Goal: Task Accomplishment & Management: Manage account settings

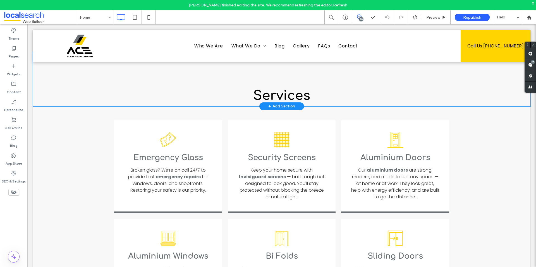
scroll to position [586, 0]
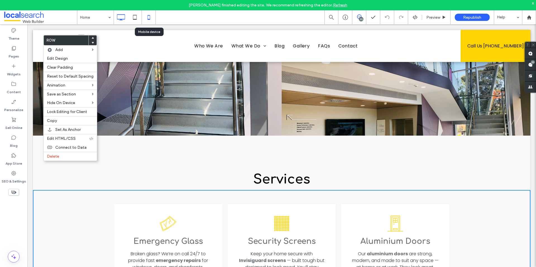
click at [148, 16] on icon at bounding box center [148, 17] width 11 height 11
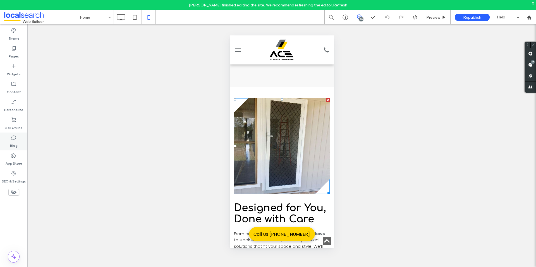
scroll to position [0, 0]
drag, startPoint x: 125, startPoint y: 16, endPoint x: 235, endPoint y: 130, distance: 159.1
click at [125, 16] on icon at bounding box center [120, 17] width 11 height 11
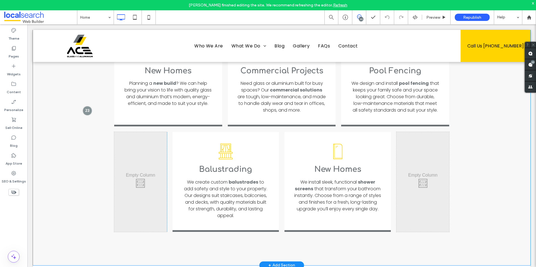
scroll to position [753, 0]
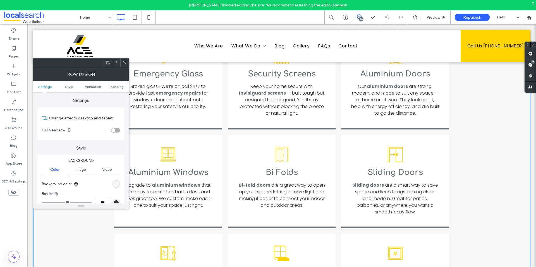
scroll to position [642, 0]
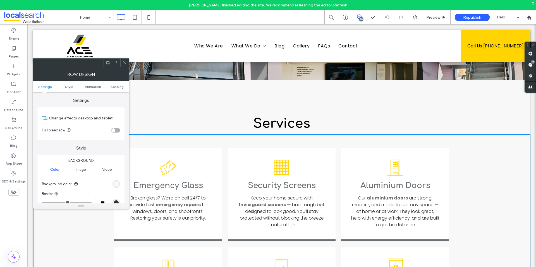
click at [124, 62] on icon at bounding box center [125, 63] width 4 height 4
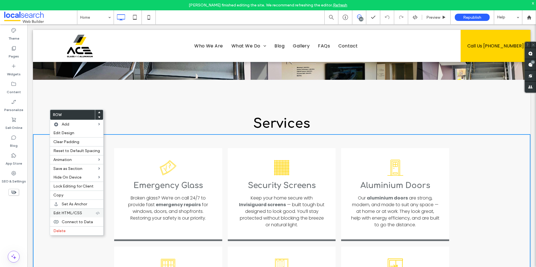
click at [75, 213] on span "Edit HTML/CSS" at bounding box center [67, 213] width 29 height 5
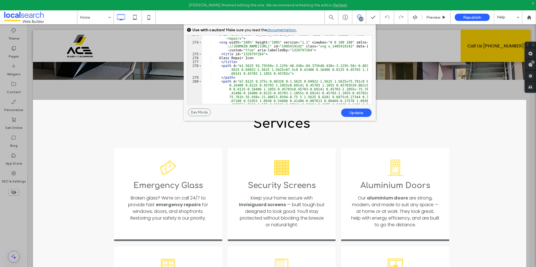
scroll to position [2093, 0]
drag, startPoint x: 232, startPoint y: 81, endPoint x: 271, endPoint y: 87, distance: 38.9
click at [265, 86] on div "< a id = "1060754595" dm_dont_rewrite_url = "false" file = "false" class = "" h…" at bounding box center [285, 104] width 166 height 143
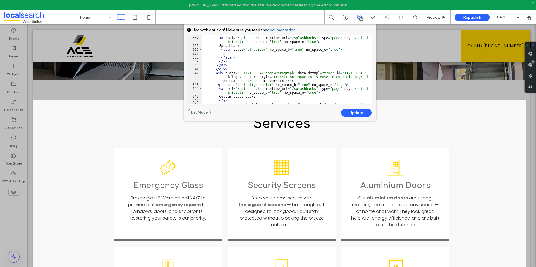
scroll to position [2629, 0]
drag, startPoint x: 534, startPoint y: 109, endPoint x: 534, endPoint y: 123, distance: 14.0
click at [534, 123] on div at bounding box center [531, 133] width 10 height 267
click at [455, 88] on div "Services Click To Paste Row + Add Section" at bounding box center [281, 107] width 497 height 54
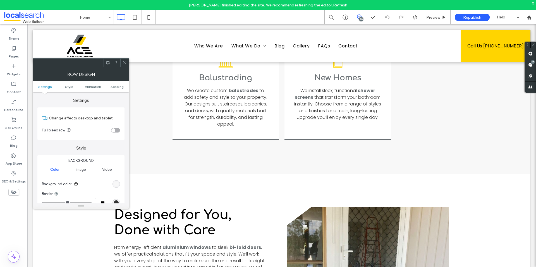
scroll to position [1033, 0]
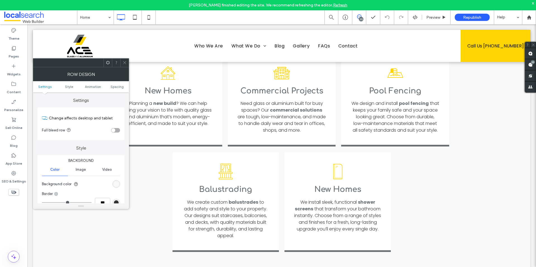
click at [125, 66] on span at bounding box center [125, 63] width 4 height 8
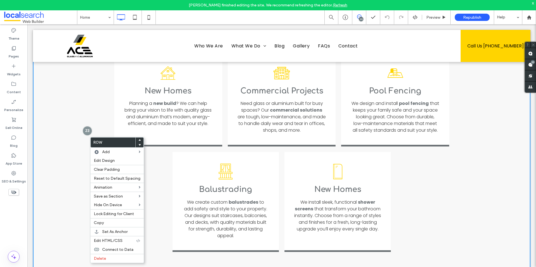
click at [77, 115] on div "Broken Glass Icon Emergency Glass ﻿ Broken glass? We’re on call 24/7 to provide…" at bounding box center [281, 15] width 497 height 542
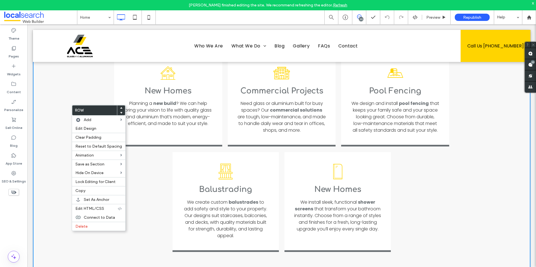
click at [114, 90] on div "Home Icon New Homes ﻿ Planning a new build ? We can help bring your vision to l…" at bounding box center [168, 100] width 108 height 93
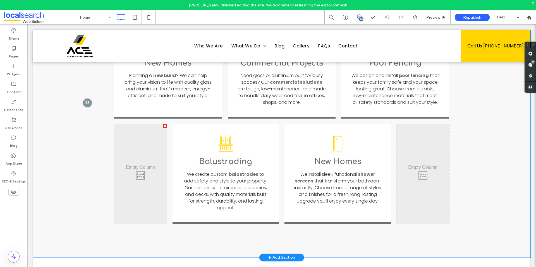
scroll to position [1005, 0]
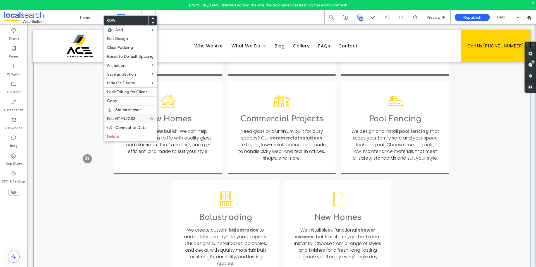
click at [124, 116] on div "Edit HTML/CSS" at bounding box center [130, 118] width 53 height 9
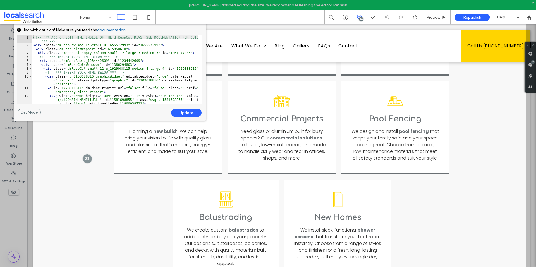
click at [130, 81] on div "<!-- *** ADD OR EDIT HTML INSIDE OF THE dmRespCol DIVS, SEE DOCUMENTATION FOR G…" at bounding box center [115, 75] width 166 height 80
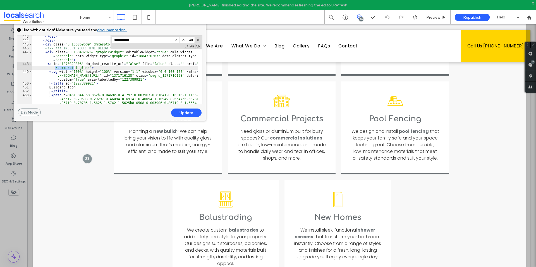
scroll to position [3833, 0]
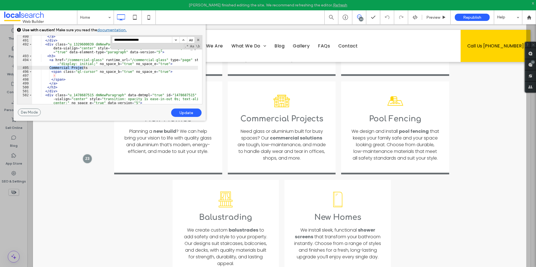
click at [129, 81] on div "</ a > </ div > < div class = "u_1329600039 dmNewParagraph" dmle_widget = "para…" at bounding box center [115, 73] width 166 height 76
click at [81, 67] on div "</ a > </ div > < div class = "u_1329600039 dmNewParagraph" dmle_widget = "para…" at bounding box center [115, 73] width 166 height 76
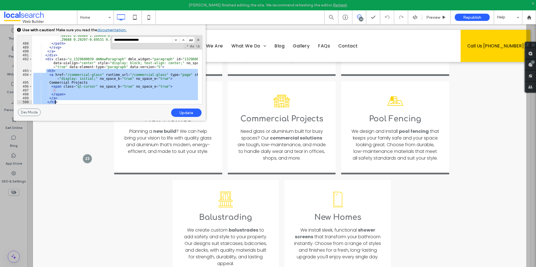
scroll to position [3819, 0]
drag, startPoint x: 46, startPoint y: 73, endPoint x: 80, endPoint y: 104, distance: 46.0
click at [80, 104] on div "< path d = "m86.234 38.211c-0.41797 0.003906-0.81641-0.16406-1.1094-0.46094-0 .…" at bounding box center [115, 66] width 166 height 96
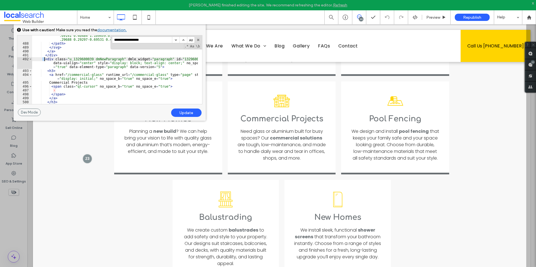
scroll to position [3835, 0]
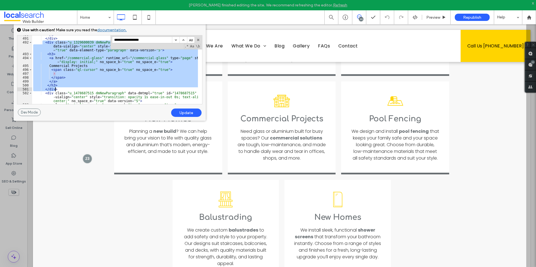
drag, startPoint x: 43, startPoint y: 59, endPoint x: 76, endPoint y: 89, distance: 44.8
click at [76, 89] on div "</ a > </ div > < div class = "u_1329600039 dmNewParagraph" dmle_widget = "para…" at bounding box center [115, 71] width 166 height 76
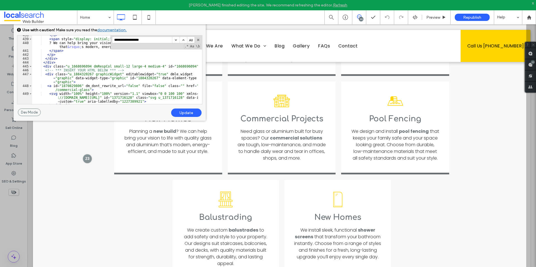
scroll to position [3300, 0]
drag, startPoint x: 41, startPoint y: 66, endPoint x: 195, endPoint y: 66, distance: 154.0
click at [195, 66] on div "</ a > < span style = "display: initial;" no_space_b = "true" no_space_e = "tru…" at bounding box center [115, 71] width 166 height 76
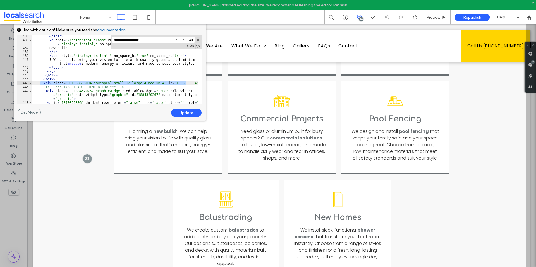
scroll to position [3266, 0]
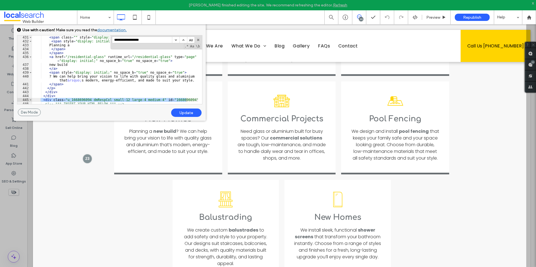
drag, startPoint x: 534, startPoint y: 142, endPoint x: 533, endPoint y: 132, distance: 10.1
click at [533, 132] on div at bounding box center [531, 133] width 10 height 267
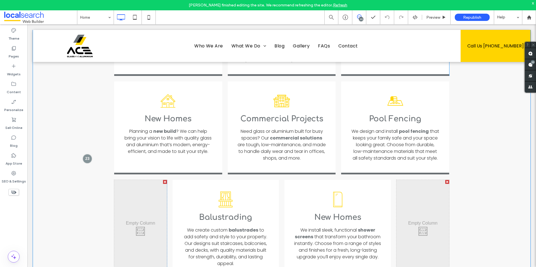
click at [472, 134] on div "Broken Glass Icon Emergency Glass ﻿ Broken glass? We’re on call 24/7 to provide…" at bounding box center [281, 42] width 497 height 542
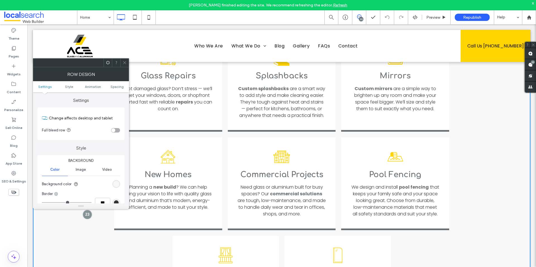
scroll to position [893, 0]
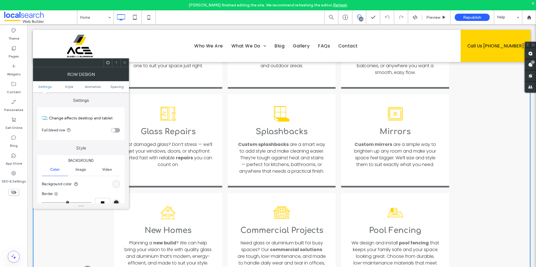
click at [121, 63] on div at bounding box center [124, 63] width 8 height 8
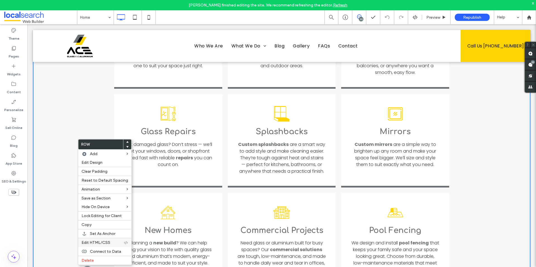
click at [106, 242] on span "Edit HTML/CSS" at bounding box center [95, 242] width 29 height 5
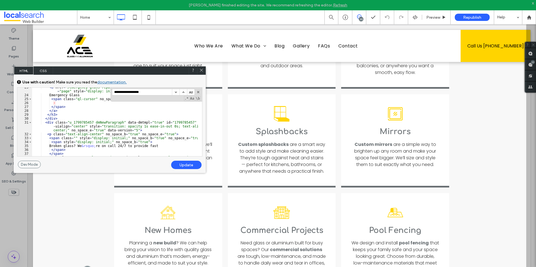
scroll to position [268, 0]
click at [159, 93] on input "**********" at bounding box center [142, 92] width 60 height 6
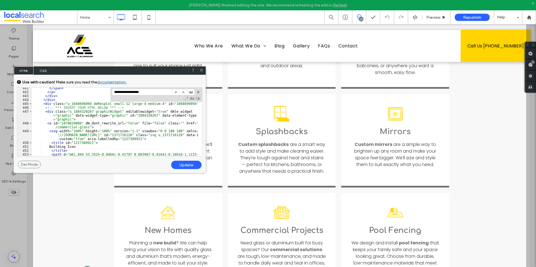
scroll to position [3314, 0]
click at [40, 102] on div "</ span > </ p > </ div > </ div > < div class = "u_1668696094 dmRespCol small-…" at bounding box center [115, 134] width 166 height 96
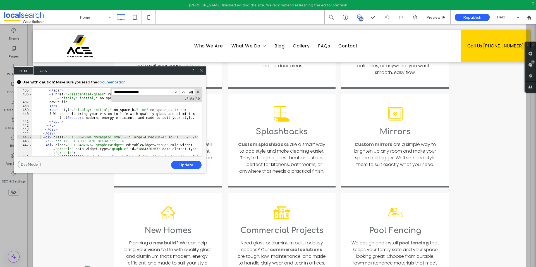
scroll to position [3264, 0]
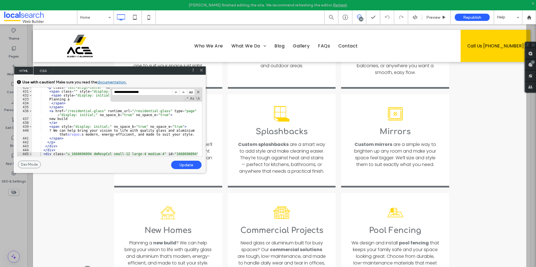
drag, startPoint x: 113, startPoint y: 131, endPoint x: 142, endPoint y: 133, distance: 29.4
click at [113, 131] on div "< p class = "text-align-center" no_space_b = "true" no_space_e = "true" > < spa…" at bounding box center [115, 124] width 166 height 76
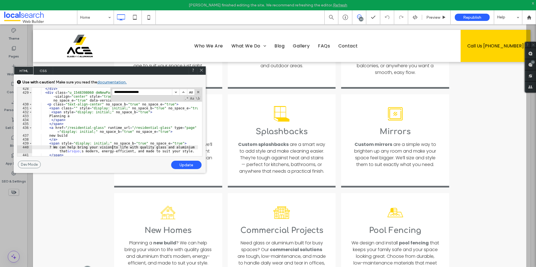
scroll to position [3247, 0]
click at [96, 149] on div "</ div > < div class = "u_1548398060 dmNewParagraph" data-dmtmpl = "true" id = …" at bounding box center [115, 125] width 166 height 76
click at [96, 148] on div "</ div > < div class = "u_1548398060 dmNewParagraph" data-dmtmpl = "true" id = …" at bounding box center [115, 125] width 166 height 76
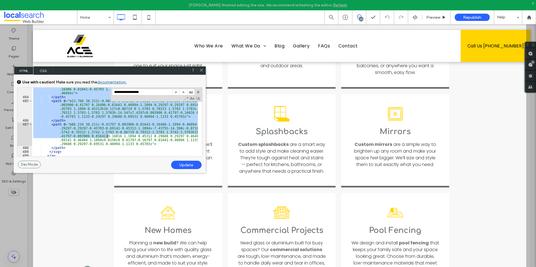
scroll to position [3817, 0]
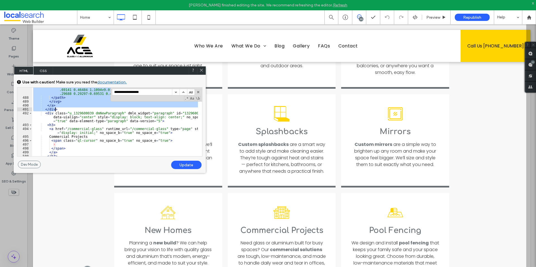
drag, startPoint x: 42, startPoint y: 120, endPoint x: 93, endPoint y: 108, distance: 52.7
click at [93, 108] on div "< path d = "m86.234 38.211c-0.41797 0.003906-0.81641-0.16406-1.1094-0.46094-0 .…" at bounding box center [115, 120] width 166 height 96
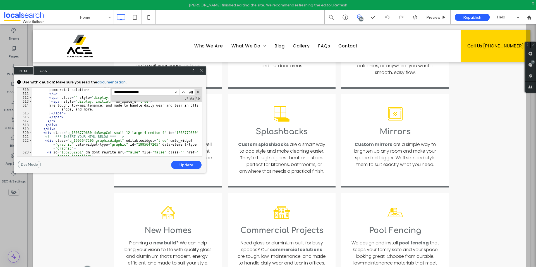
scroll to position [3951, 0]
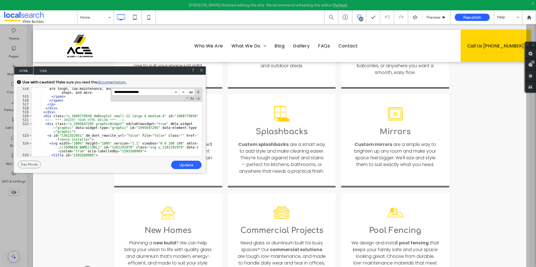
click at [68, 111] on div "are tough, low-maintenance, and made to handle daily wear and tear in offices, …" at bounding box center [115, 127] width 166 height 80
drag, startPoint x: 43, startPoint y: 116, endPoint x: 69, endPoint y: 116, distance: 26.5
click at [69, 116] on div "are tough, low-maintenance, and made to handle daily wear and tear in offices, …" at bounding box center [115, 127] width 166 height 80
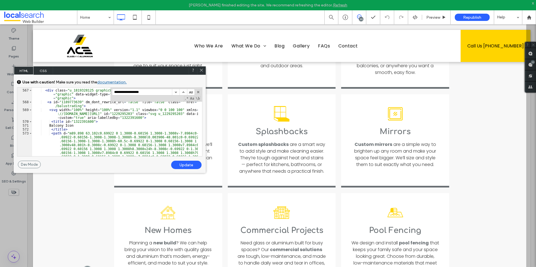
scroll to position [4336, 0]
click at [458, 159] on div "Broken Glass Icon Emergency Glass ﻿ Broken glass? We’re on call 24/7 to provide…" at bounding box center [281, 154] width 497 height 542
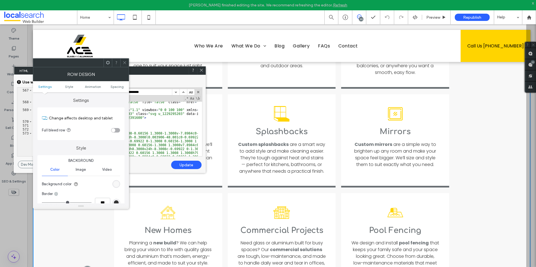
click at [460, 157] on div "Broken Glass Icon Emergency Glass ﻿ Broken glass? We’re on call 24/7 to provide…" at bounding box center [281, 154] width 497 height 542
click at [124, 62] on icon at bounding box center [125, 63] width 4 height 4
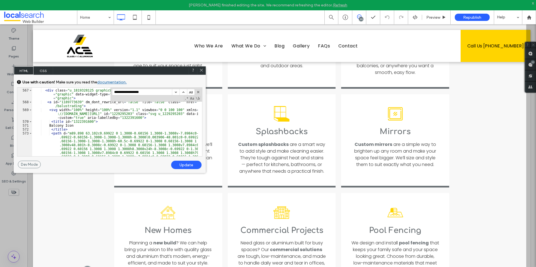
drag, startPoint x: 535, startPoint y: 127, endPoint x: 532, endPoint y: 142, distance: 15.3
click at [532, 142] on div at bounding box center [531, 133] width 10 height 267
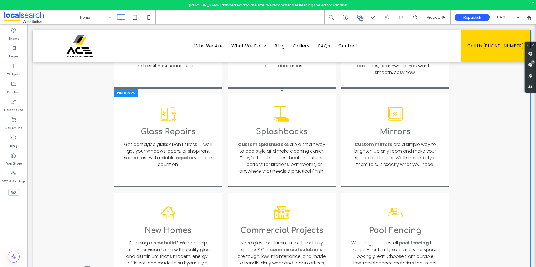
click at [203, 94] on div "Glass Repair Icon Glass Repairs ﻿ Got damaged glass? Don’t stress — we’ll get y…" at bounding box center [168, 140] width 108 height 93
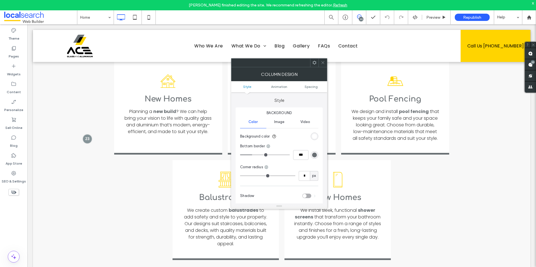
scroll to position [1060, 0]
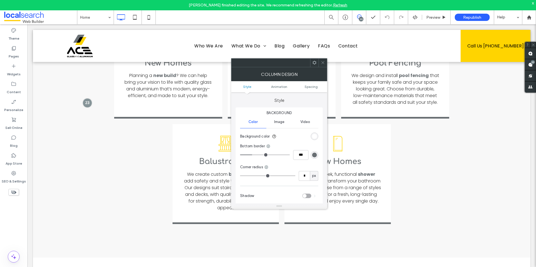
click at [142, 144] on div "Click To Paste" at bounding box center [140, 174] width 53 height 100
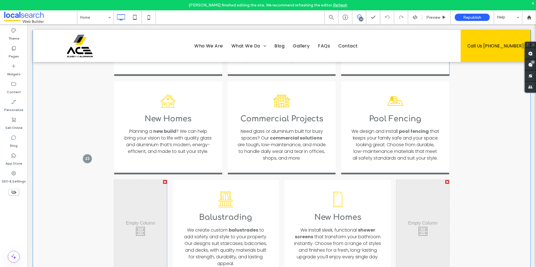
scroll to position [977, 0]
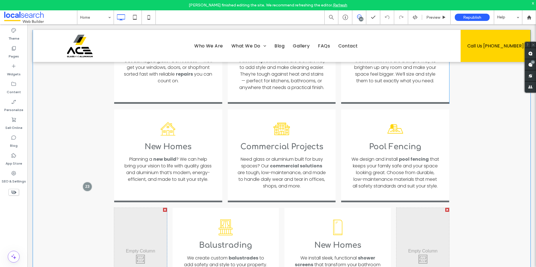
drag, startPoint x: 96, startPoint y: 162, endPoint x: 97, endPoint y: 166, distance: 4.3
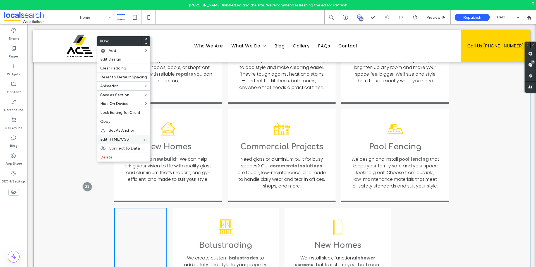
drag, startPoint x: 160, startPoint y: 129, endPoint x: 118, endPoint y: 140, distance: 42.9
click at [118, 140] on span "Edit HTML/CSS" at bounding box center [114, 139] width 29 height 5
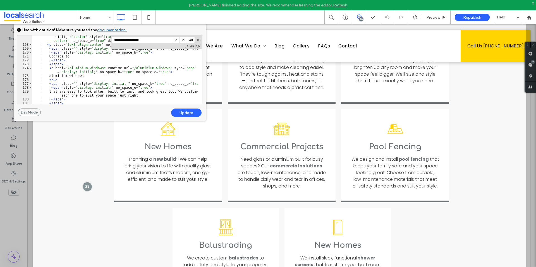
scroll to position [1473, 0]
click at [137, 39] on input "**********" at bounding box center [142, 40] width 60 height 6
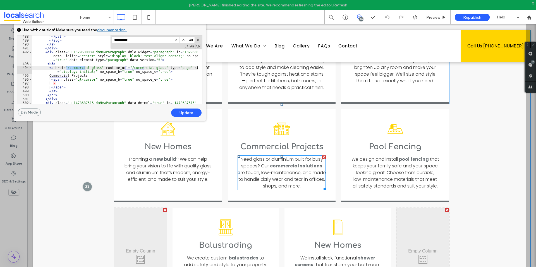
scroll to position [3826, 0]
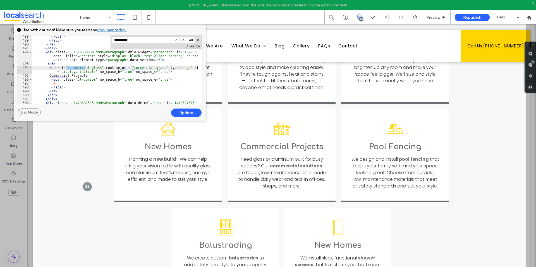
click at [68, 77] on div "</ path > </ svg > </ a > </ div > < div class = "u_1329600039 dmNewParagraph" …" at bounding box center [115, 77] width 166 height 84
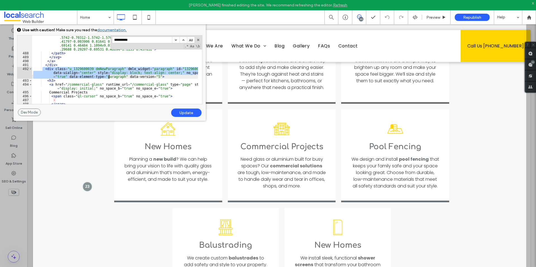
drag, startPoint x: 43, startPoint y: 68, endPoint x: 109, endPoint y: 78, distance: 66.0
click at [109, 78] on div "< path d = "m86.234 38.211c-0.41797 0.003906-0.81641-0.16406-1.1094-0.46094-0 .…" at bounding box center [115, 76] width 166 height 96
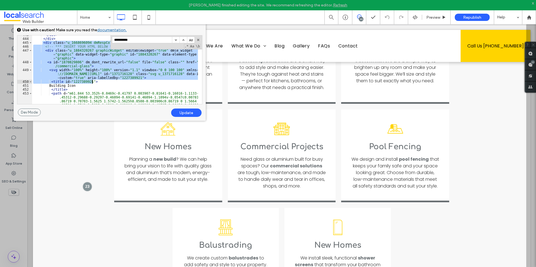
scroll to position [3323, 0]
drag, startPoint x: 42, startPoint y: 76, endPoint x: 146, endPoint y: 50, distance: 106.9
click at [128, 80] on div "</ div > </ div > < div class = "u_1668696094 dmRespCol small-12 large-4 medium…" at bounding box center [115, 81] width 166 height 96
click at [147, 41] on input "**********" at bounding box center [142, 40] width 60 height 6
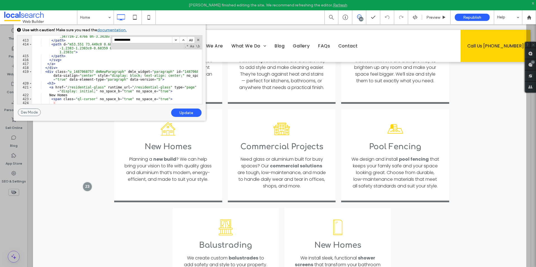
scroll to position [3182, 0]
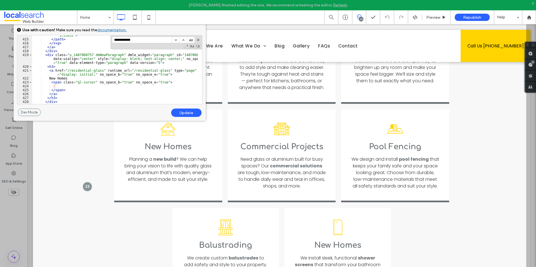
click at [142, 40] on input "**********" at bounding box center [142, 40] width 60 height 6
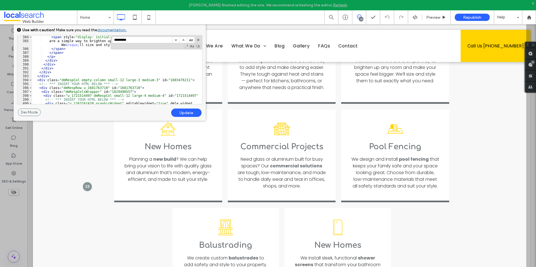
scroll to position [2958, 0]
type input "*********"
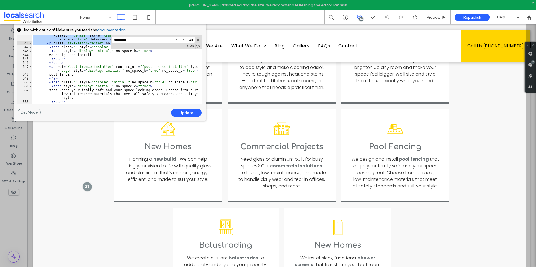
drag, startPoint x: 37, startPoint y: 80, endPoint x: 120, endPoint y: 92, distance: 84.3
click at [120, 92] on div "< div class = "u_1163541948 dmNewParagraph" data-dmtmpl = "true" id = "11635419…" at bounding box center [115, 72] width 166 height 84
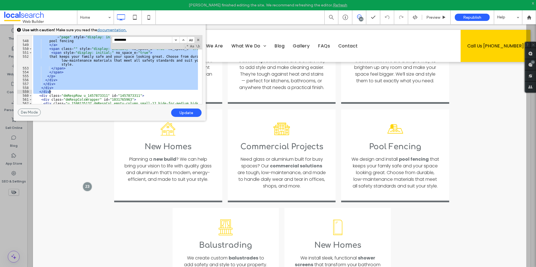
scroll to position [4247, 0]
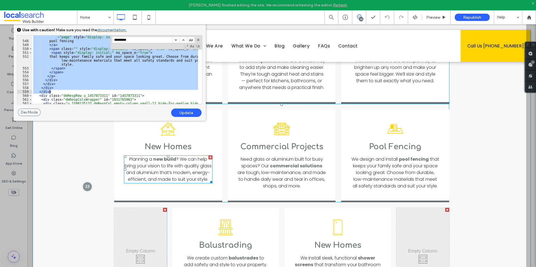
click at [126, 161] on div "Home Icon New Homes ﻿ Planning a new build ? We can help bring your vision to l…" at bounding box center [168, 155] width 108 height 93
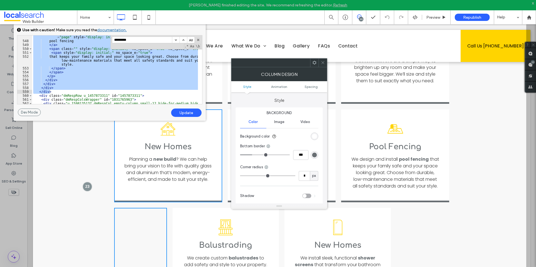
click at [458, 159] on div "Broken Glass Icon Emergency Glass ﻿ Broken glass? We’re on call 24/7 to provide…" at bounding box center [281, 70] width 497 height 542
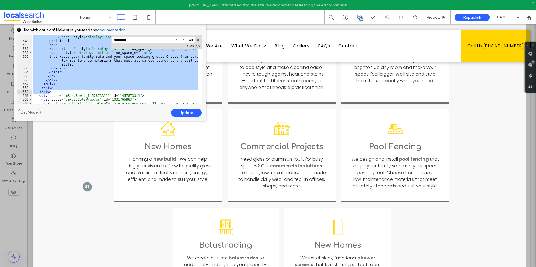
click at [27, 24] on div "Header" at bounding box center [27, 24] width 0 height 0
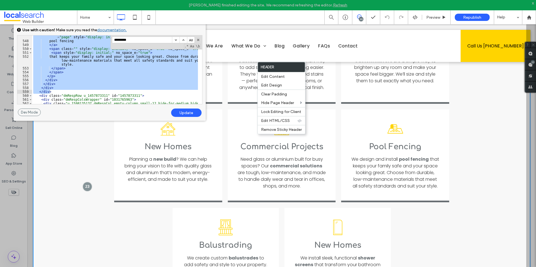
drag, startPoint x: 472, startPoint y: 79, endPoint x: 563, endPoint y: 179, distance: 135.1
click at [472, 79] on div "Broken Glass Icon Emergency Glass ﻿ Broken glass? We’re on call 24/7 to provide…" at bounding box center [281, 70] width 497 height 542
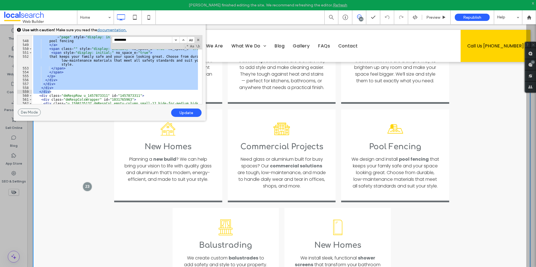
drag, startPoint x: 534, startPoint y: 143, endPoint x: 534, endPoint y: 133, distance: 10.6
click at [534, 133] on div at bounding box center [531, 133] width 10 height 267
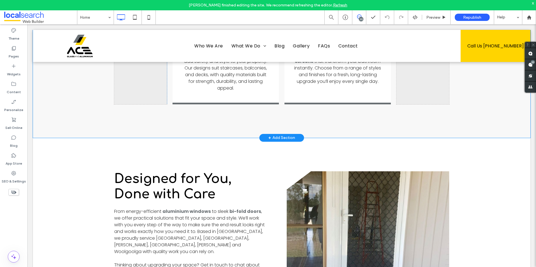
scroll to position [1116, 0]
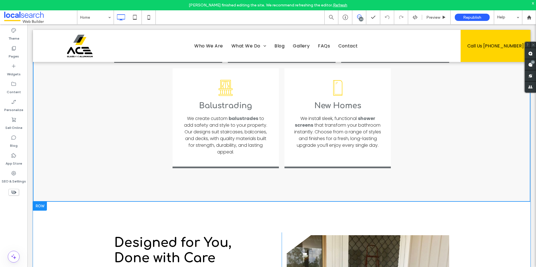
click at [280, 199] on div at bounding box center [281, 200] width 497 height 3
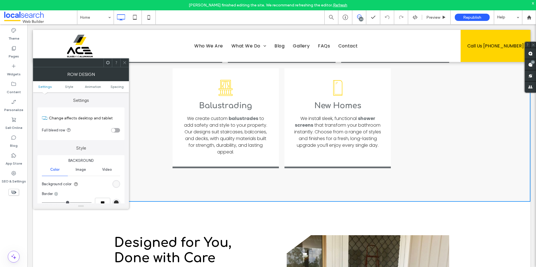
click at [125, 63] on use at bounding box center [124, 62] width 3 height 3
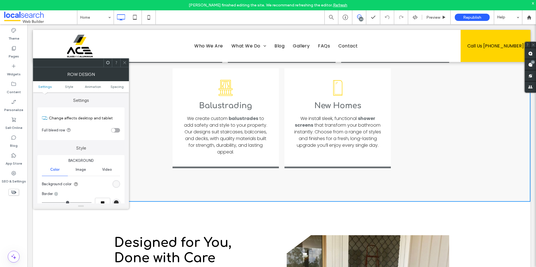
click at [126, 65] on span at bounding box center [125, 63] width 4 height 8
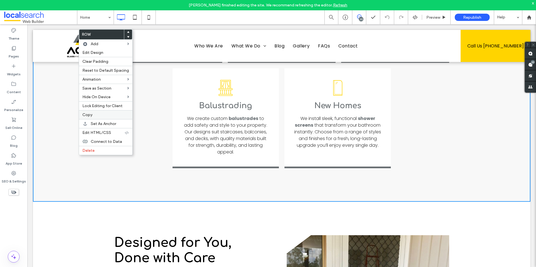
click at [98, 115] on label "Copy" at bounding box center [105, 114] width 47 height 5
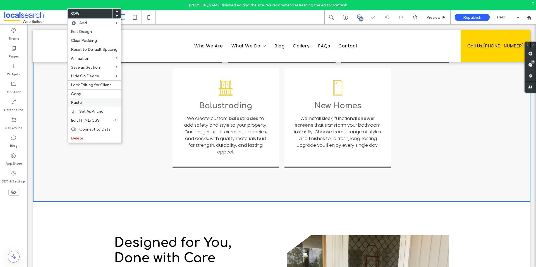
click at [87, 99] on div "Paste" at bounding box center [94, 102] width 53 height 9
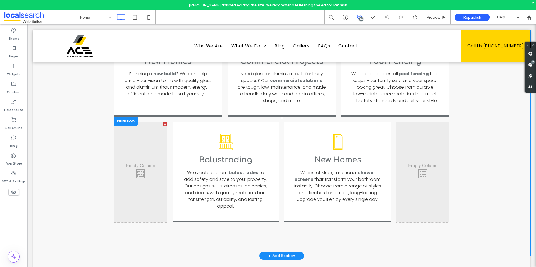
scroll to position [1033, 0]
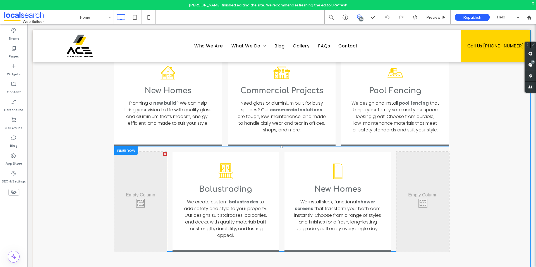
click at [153, 153] on div "Click To Paste Click To Paste" at bounding box center [140, 202] width 53 height 100
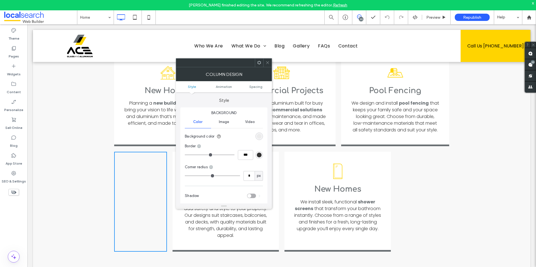
click at [268, 66] on span at bounding box center [267, 63] width 4 height 8
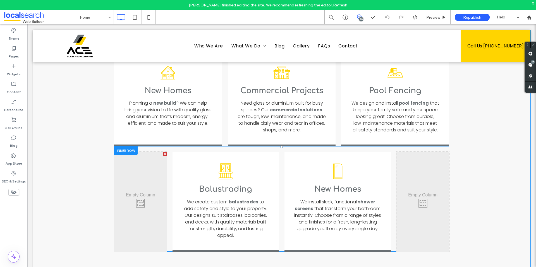
click at [168, 152] on div "Click To Paste Click To Paste Balcony Icon Balustrading We create custom balust…" at bounding box center [281, 202] width 335 height 100
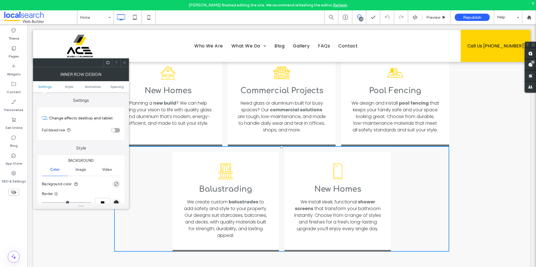
click at [124, 60] on span at bounding box center [125, 63] width 4 height 8
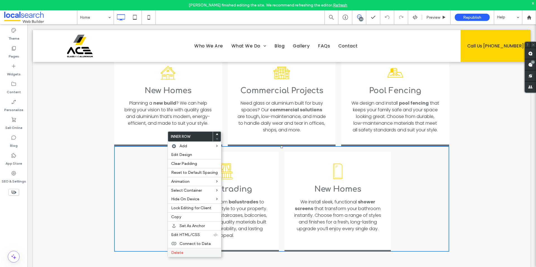
click at [176, 251] on span "Delete" at bounding box center [177, 252] width 12 height 5
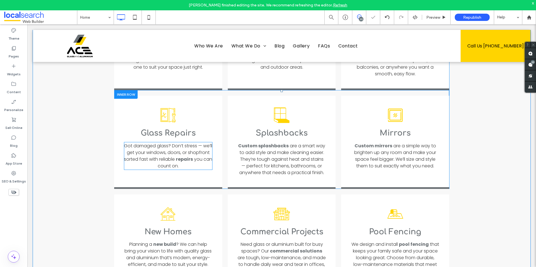
scroll to position [837, 0]
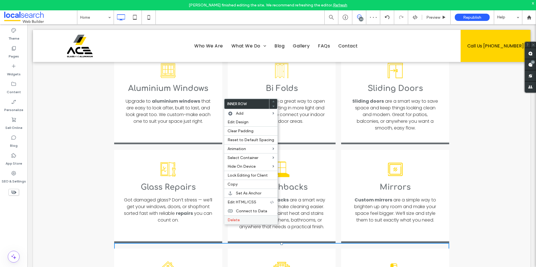
click at [231, 221] on span "Delete" at bounding box center [233, 220] width 12 height 5
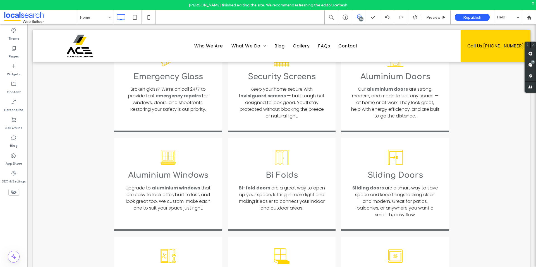
scroll to position [865, 0]
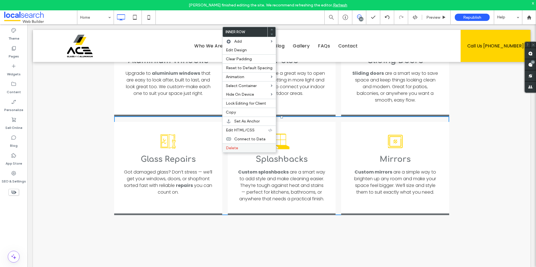
click at [233, 149] on span "Delete" at bounding box center [232, 148] width 12 height 5
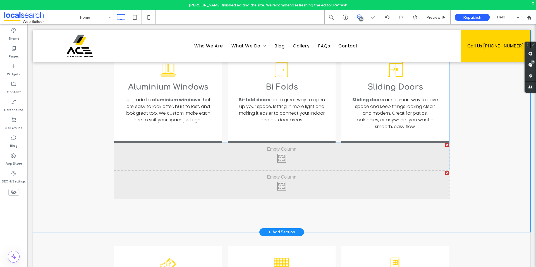
scroll to position [754, 0]
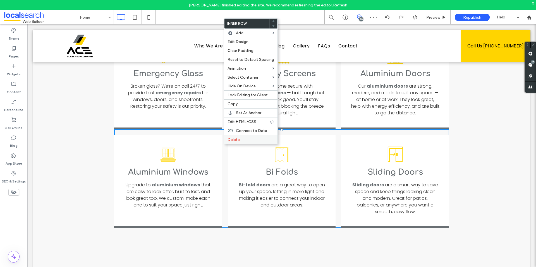
click at [229, 140] on span "Delete" at bounding box center [233, 139] width 12 height 5
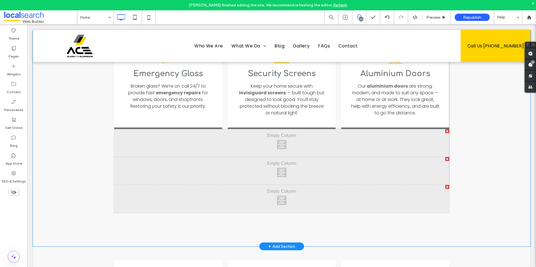
click at [445, 129] on div at bounding box center [447, 131] width 4 height 4
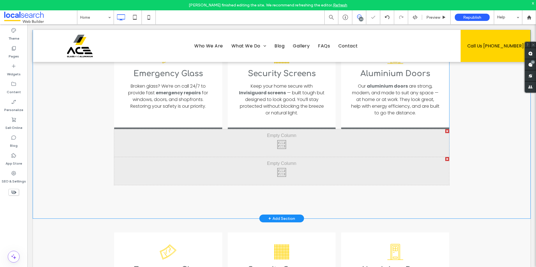
click at [448, 129] on div at bounding box center [448, 143] width 1 height 28
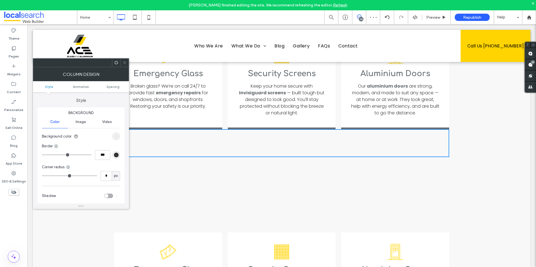
click at [126, 65] on span at bounding box center [125, 63] width 4 height 8
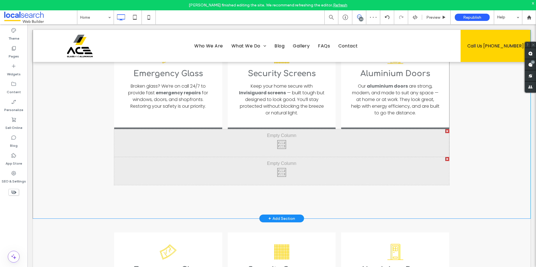
click at [445, 129] on div at bounding box center [447, 131] width 4 height 4
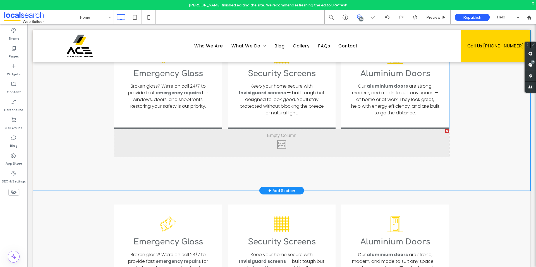
click at [445, 129] on div at bounding box center [447, 131] width 4 height 4
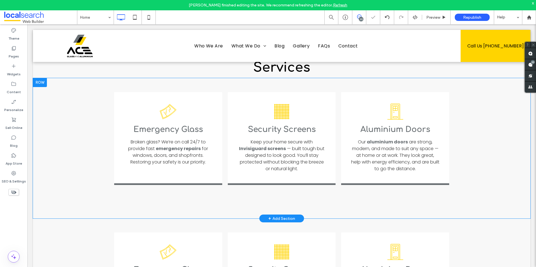
scroll to position [642, 0]
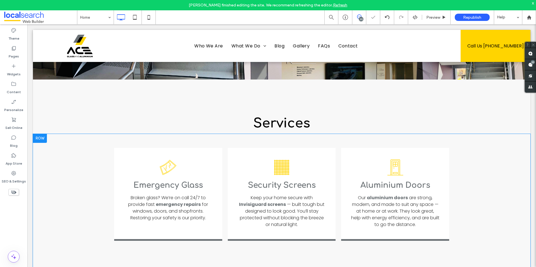
click at [68, 134] on div "Broken Glass Icon Emergency Glass ﻿ Broken glass? We’re on call 24/7 to provide…" at bounding box center [281, 204] width 497 height 141
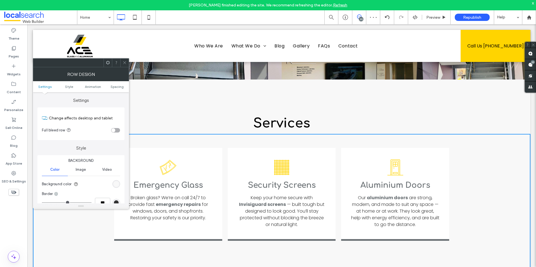
drag, startPoint x: 40, startPoint y: 100, endPoint x: 113, endPoint y: 93, distance: 72.6
click at [112, 93] on label "Settings" at bounding box center [80, 97] width 87 height 11
click at [126, 66] on span at bounding box center [125, 63] width 4 height 8
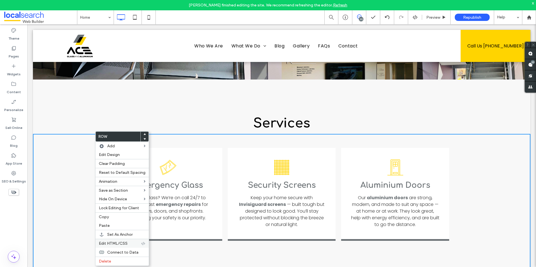
drag, startPoint x: 126, startPoint y: 241, endPoint x: 135, endPoint y: 205, distance: 37.2
click at [126, 241] on span "Edit HTML/CSS" at bounding box center [113, 243] width 29 height 5
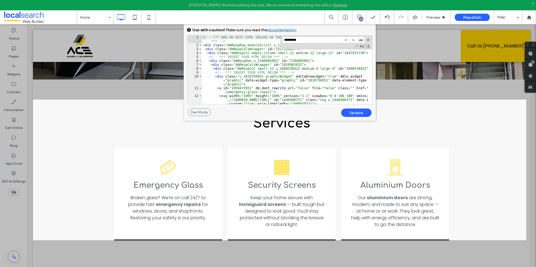
scroll to position [1099, 0]
click at [203, 44] on div "<!-- *** ADD OR EDIT HTML INSIDE OF THE dmRespCol DIVS, SEE DOCUMENTATION FOR G…" at bounding box center [285, 75] width 166 height 80
click at [368, 39] on button "button" at bounding box center [368, 40] width 4 height 4
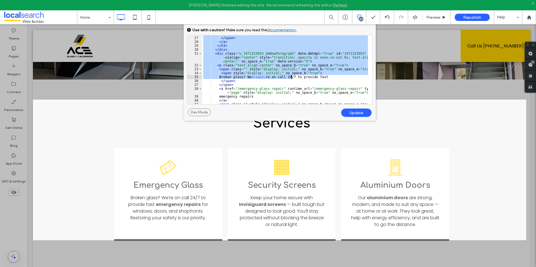
drag, startPoint x: 203, startPoint y: 44, endPoint x: 292, endPoint y: 76, distance: 94.4
click at [292, 76] on div "· </ span > </ a > </ h3 > </ div > < div class = "u_1971323953 dmNewParagraph"…" at bounding box center [285, 70] width 166 height 76
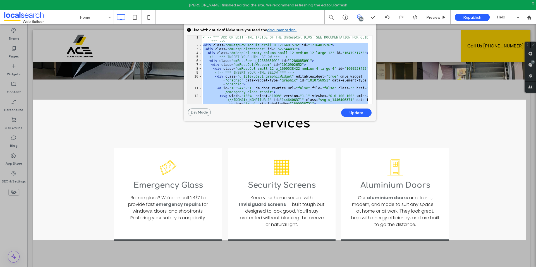
scroll to position [0, 0]
click at [227, 63] on div "<!-- *** ADD OR EDIT HTML INSIDE OF THE dmRespCol DIVS, SEE DOCUMENTATION FOR G…" at bounding box center [285, 69] width 166 height 69
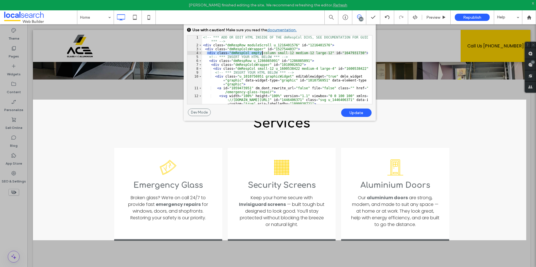
drag, startPoint x: 206, startPoint y: 53, endPoint x: 262, endPoint y: 53, distance: 55.8
click at [262, 53] on div "<!-- *** ADD OR EDIT HTML INSIDE OF THE dmRespCol DIVS, SEE DOCUMENTATION FOR G…" at bounding box center [285, 75] width 166 height 80
click at [205, 49] on div "<!-- *** ADD OR EDIT HTML INSIDE OF THE dmRespCol DIVS, SEE DOCUMENTATION FOR G…" at bounding box center [285, 75] width 166 height 80
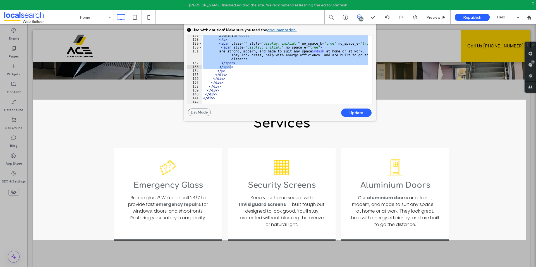
scroll to position [1154, 0]
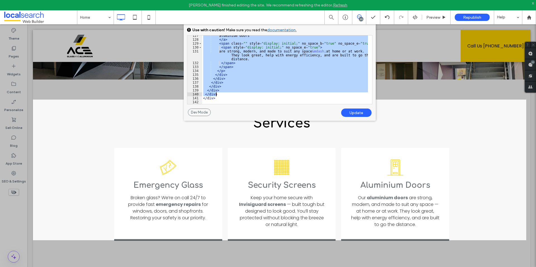
drag, startPoint x: 203, startPoint y: 49, endPoint x: 329, endPoint y: 95, distance: 134.7
click at [329, 95] on div "aluminium doors </ a > < span class = "" style = "display: initial;" no_space_b…" at bounding box center [285, 72] width 166 height 76
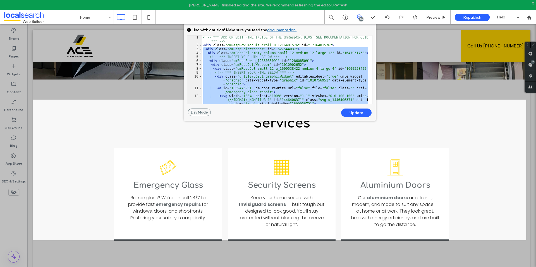
scroll to position [0, 0]
click at [472, 181] on div "Broken Glass Icon Emergency Glass ﻿ Broken glass? We’re on call 24/7 to provide…" at bounding box center [281, 204] width 497 height 141
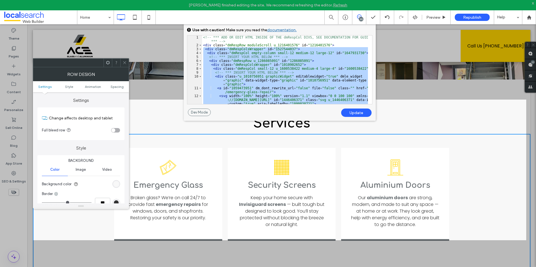
click at [124, 62] on icon at bounding box center [125, 63] width 4 height 4
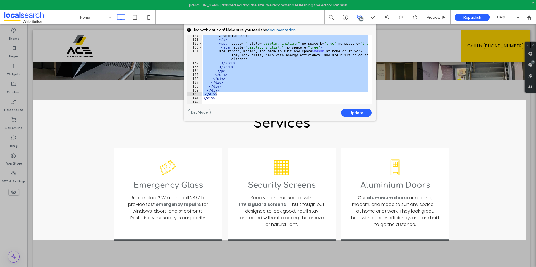
scroll to position [1154, 0]
click at [224, 95] on div "aluminium doors </ a > < span class = "" style = "display: initial;" no_space_b…" at bounding box center [285, 69] width 166 height 69
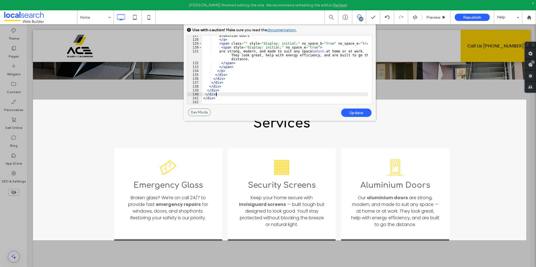
type textarea "**"
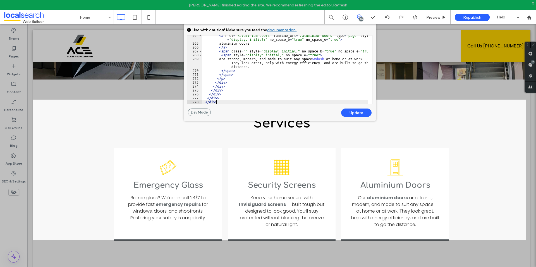
scroll to position [2350, 0]
click at [361, 113] on div "Update" at bounding box center [356, 113] width 30 height 8
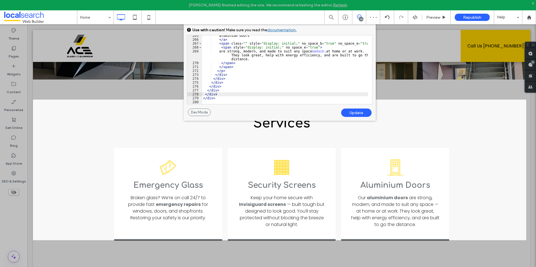
scroll to position [2357, 0]
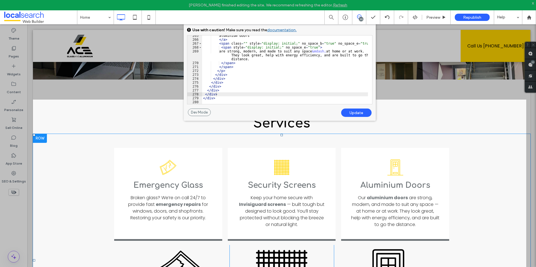
click at [482, 169] on div "Broken Glass Icon Emergency Glass ﻿ Broken glass? We’re on call 24/7 to provide…" at bounding box center [281, 260] width 497 height 253
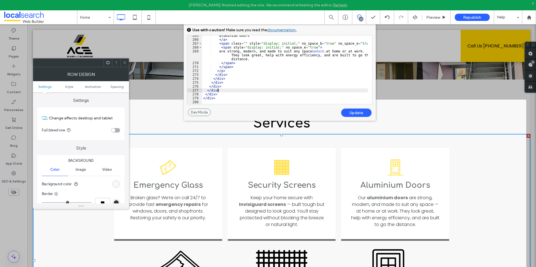
click at [256, 90] on div "aluminium doors </ a > < span class = "" style = "display: initial;" no_space_b…" at bounding box center [285, 72] width 166 height 76
click at [125, 63] on use at bounding box center [124, 62] width 3 height 3
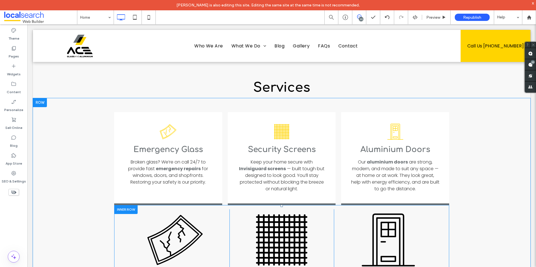
scroll to position [670, 0]
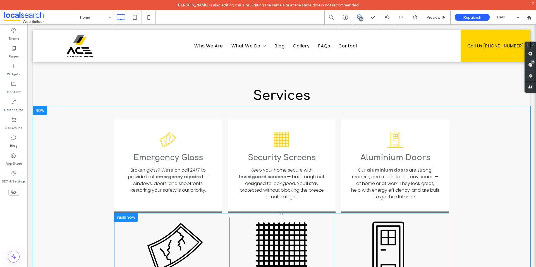
click at [213, 217] on div "Broken Glass Icon Emergency Glass ﻿ Broken glass? We’re on call 24/7 to provide…" at bounding box center [177, 269] width 104 height 104
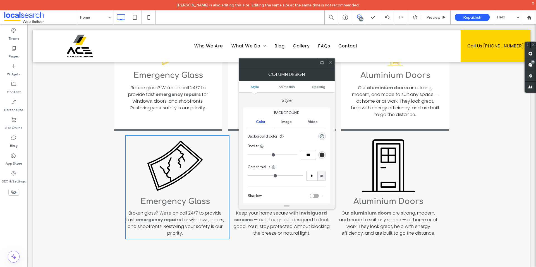
scroll to position [753, 0]
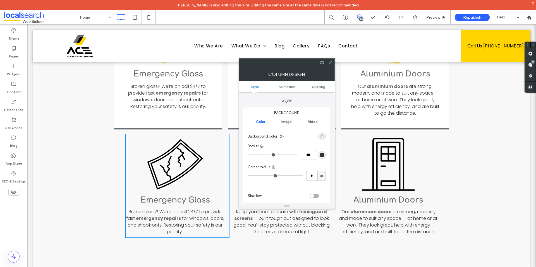
click at [323, 137] on div "rgba(0, 0, 0, 0)" at bounding box center [322, 136] width 5 height 5
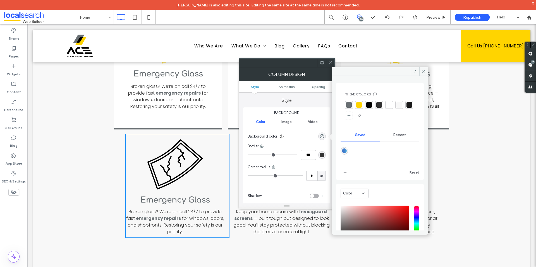
click at [389, 104] on div at bounding box center [389, 105] width 6 height 6
click at [330, 61] on icon at bounding box center [330, 63] width 4 height 4
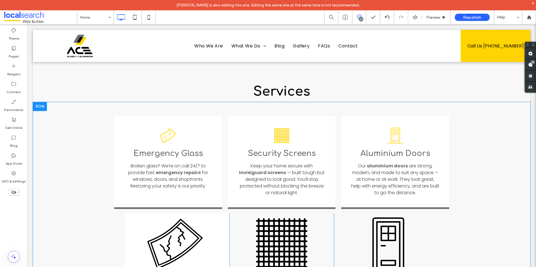
scroll to position [642, 0]
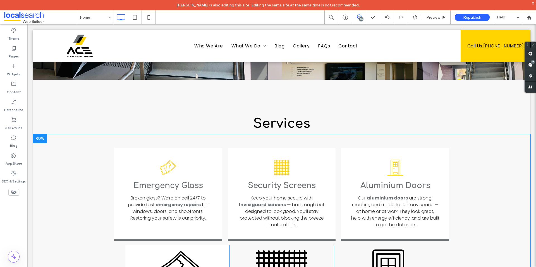
click at [39, 134] on div at bounding box center [40, 138] width 14 height 9
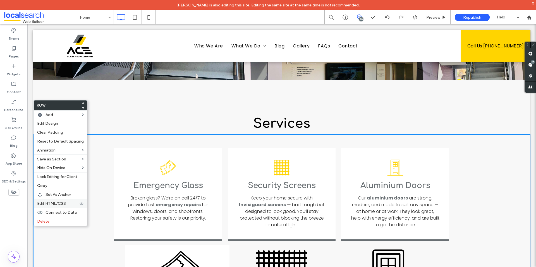
click at [67, 203] on label "Edit HTML/CSS" at bounding box center [58, 203] width 42 height 5
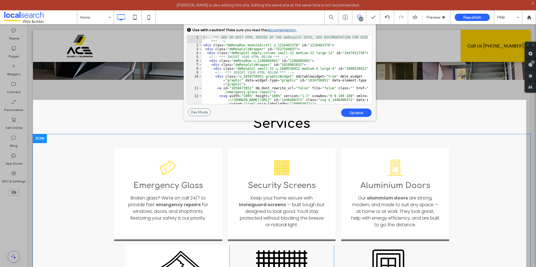
click at [486, 153] on div "Broken Glass Icon Emergency Glass ﻿ Broken glass? We’re on call 24/7 to provide…" at bounding box center [281, 260] width 497 height 253
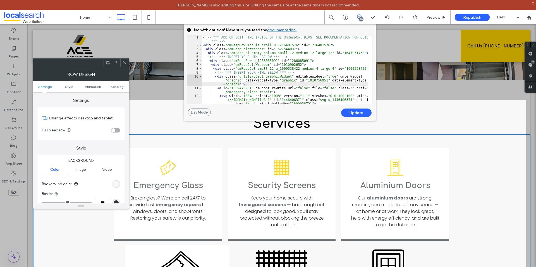
click at [338, 82] on div "<!-- *** ADD OR EDIT HTML INSIDE OF THE dmRespCol DIVS, SEE DOCUMENTATION FOR G…" at bounding box center [285, 75] width 166 height 80
click at [462, 202] on div "Broken Glass Icon Emergency Glass ﻿ Broken glass? We’re on call 24/7 to provide…" at bounding box center [281, 260] width 497 height 253
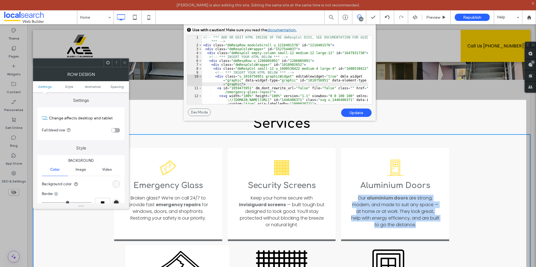
drag, startPoint x: 462, startPoint y: 202, endPoint x: 386, endPoint y: 182, distance: 78.5
click at [462, 202] on div "Broken Glass Icon Emergency Glass ﻿ Broken glass? We’re on call 24/7 to provide…" at bounding box center [281, 260] width 497 height 253
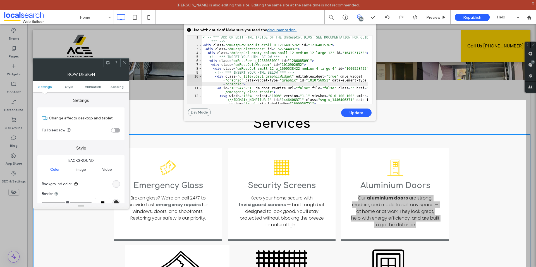
click at [132, 64] on div at bounding box center [279, 50] width 493 height 100
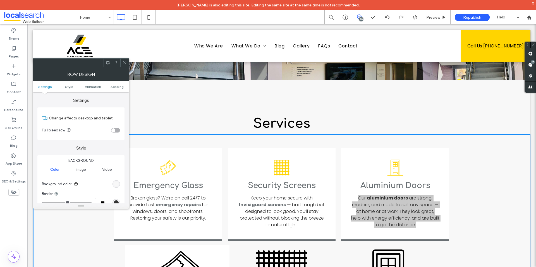
click at [128, 63] on div at bounding box center [124, 63] width 8 height 8
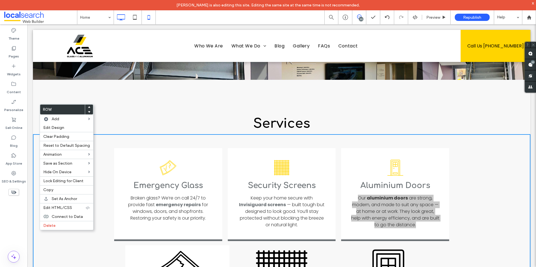
click at [149, 18] on icon at bounding box center [148, 17] width 11 height 11
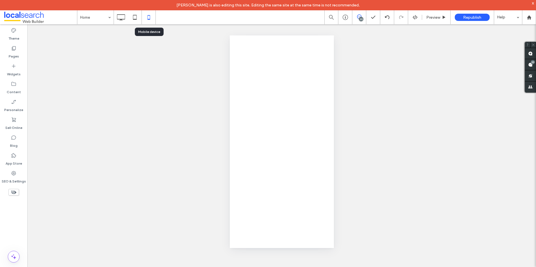
scroll to position [0, 0]
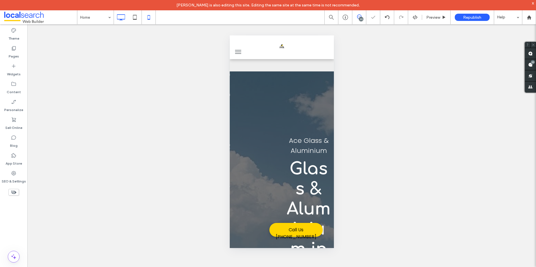
click at [119, 19] on use at bounding box center [121, 17] width 8 height 6
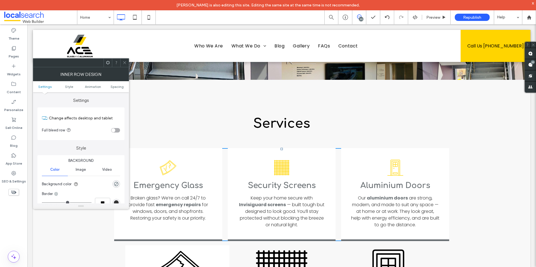
click at [124, 62] on use at bounding box center [124, 62] width 3 height 3
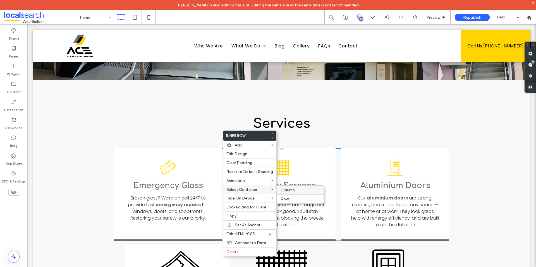
click at [298, 190] on label "Column" at bounding box center [300, 190] width 40 height 5
click at [251, 232] on span "Edit HTML/CSS" at bounding box center [241, 234] width 29 height 5
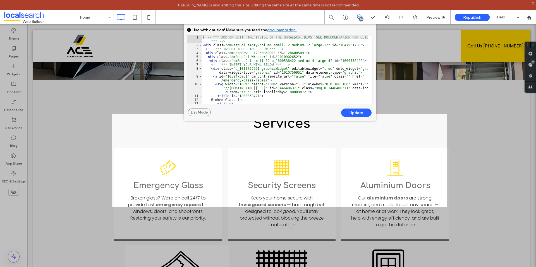
click at [204, 44] on div "<!-- *** ADD OR EDIT HTML INSIDE OF THE dmRespCol DIVS, SEE DOCUMENTATION FOR G…" at bounding box center [285, 145] width 166 height 221
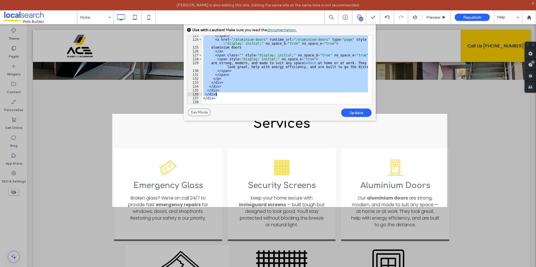
scroll to position [1107, 0]
drag, startPoint x: 203, startPoint y: 45, endPoint x: 278, endPoint y: 94, distance: 90.0
click at [278, 94] on div "</ span > < a href = "/aluminium-doors" runtime_url = "/aluminium-doors" type =…" at bounding box center [285, 72] width 166 height 76
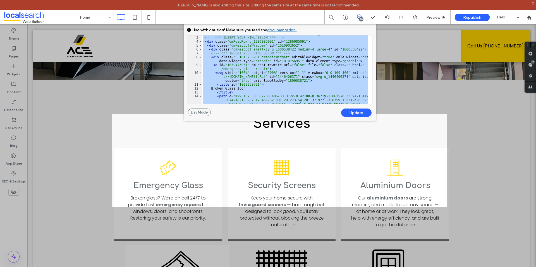
scroll to position [0, 0]
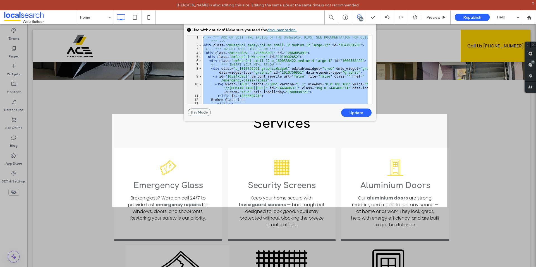
click at [294, 53] on div "<!-- *** ADD OR EDIT HTML INSIDE OF THE dmRespCol DIVS, SEE DOCUMENTATION FOR G…" at bounding box center [285, 69] width 166 height 69
click at [484, 165] on div at bounding box center [491, 133] width 89 height 267
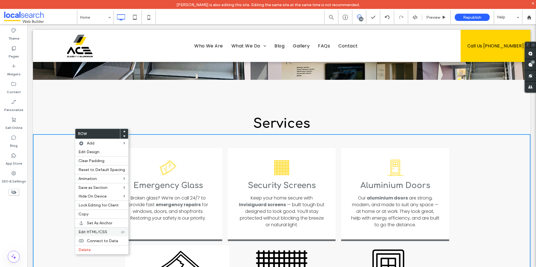
click at [101, 231] on span "Edit HTML/CSS" at bounding box center [92, 232] width 29 height 5
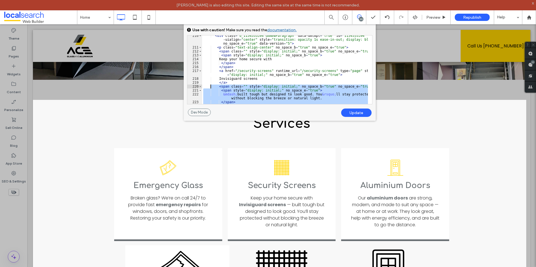
scroll to position [2006, 0]
drag, startPoint x: 218, startPoint y: 94, endPoint x: 210, endPoint y: 86, distance: 11.1
click at [210, 86] on div "< div class = "u_1154555394 dmNewParagraph" data-dmtmpl = "true" id = "11545553…" at bounding box center [285, 76] width 166 height 84
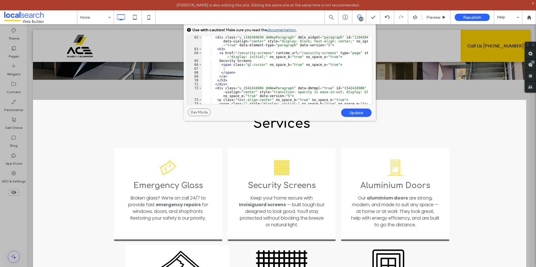
scroll to position [666, 0]
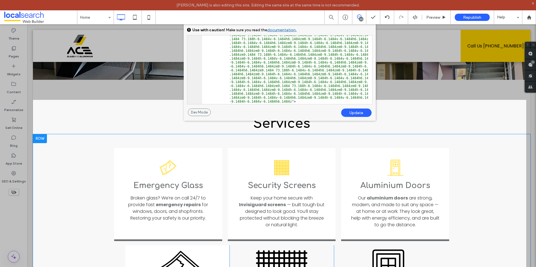
click at [482, 145] on div "Broken Glass Icon Emergency Glass ﻿ Broken glass? We’re on call 24/7 to provide…" at bounding box center [281, 260] width 497 height 253
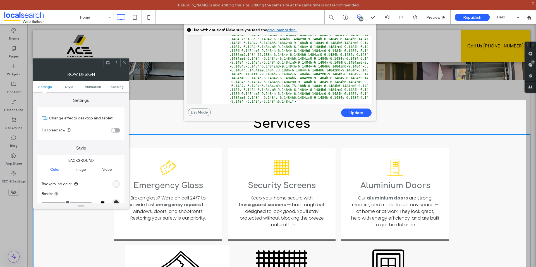
click at [124, 64] on icon at bounding box center [125, 63] width 4 height 4
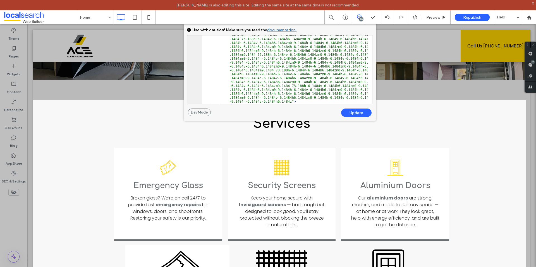
click at [529, 215] on div at bounding box center [531, 133] width 10 height 267
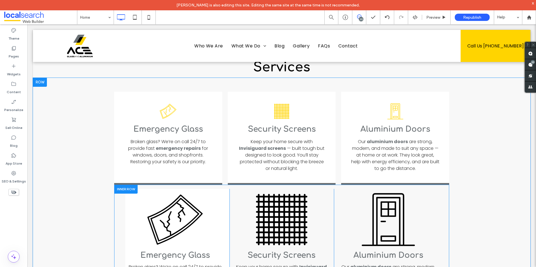
scroll to position [753, 0]
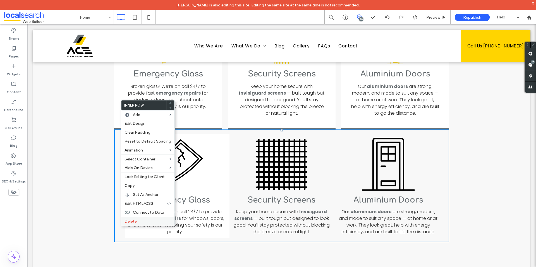
click at [150, 220] on label "Delete" at bounding box center [147, 221] width 47 height 5
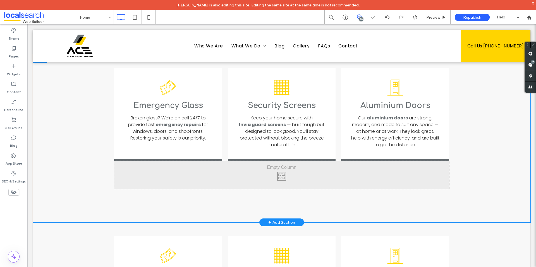
scroll to position [698, 0]
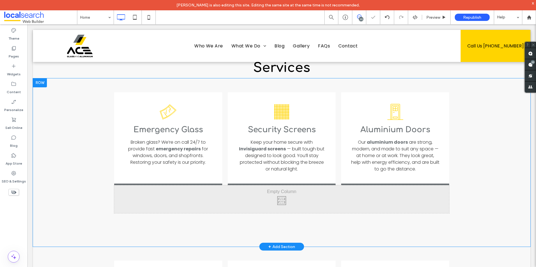
click at [301, 185] on div "Click To Paste" at bounding box center [281, 199] width 335 height 28
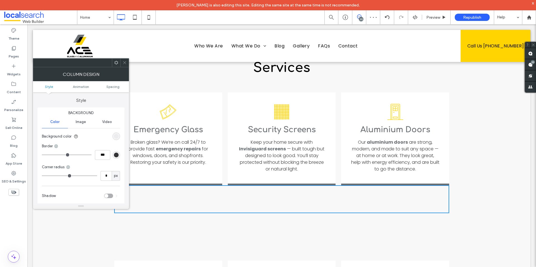
click at [123, 64] on icon at bounding box center [125, 63] width 4 height 4
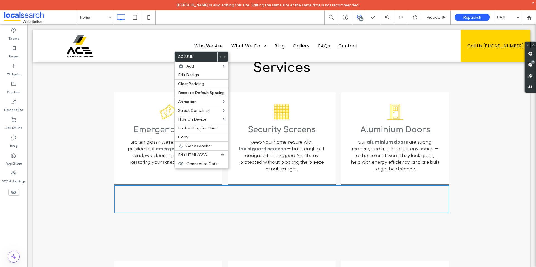
click at [138, 185] on div "Click To Paste" at bounding box center [281, 199] width 335 height 28
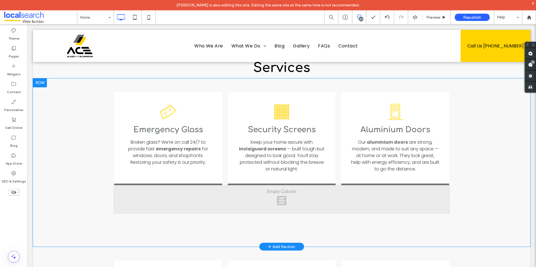
click at [81, 155] on div "Broken Glass Icon Emergency Glass ﻿ Broken glass? We’re on call 24/7 to provide…" at bounding box center [281, 162] width 497 height 169
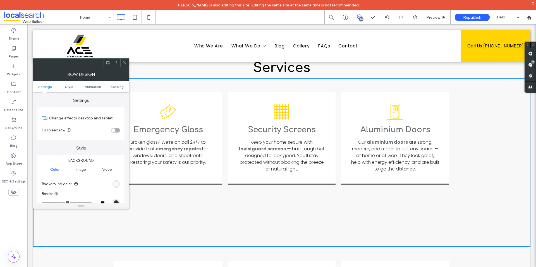
click at [124, 64] on icon at bounding box center [125, 63] width 4 height 4
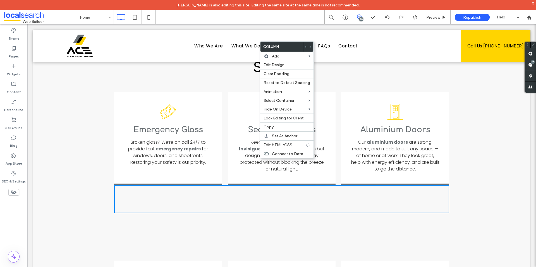
click at [392, 185] on div "Click To Paste" at bounding box center [281, 199] width 335 height 28
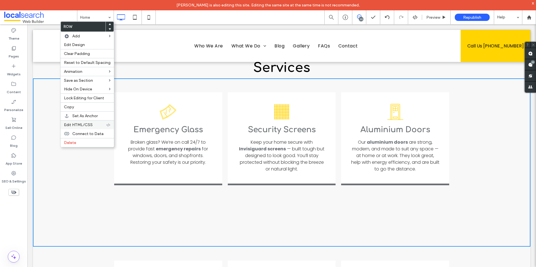
click at [88, 123] on span "Edit HTML/CSS" at bounding box center [78, 125] width 29 height 5
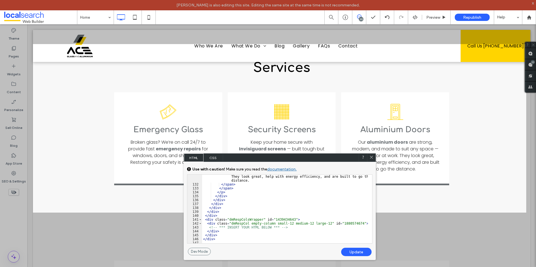
scroll to position [1174, 0]
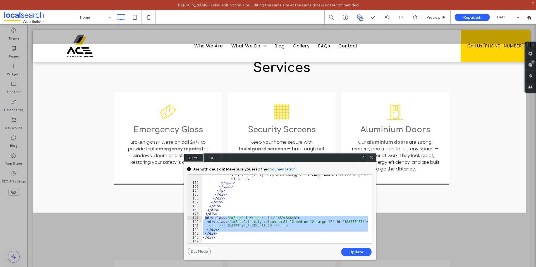
drag, startPoint x: 221, startPoint y: 232, endPoint x: 205, endPoint y: 217, distance: 22.1
click at [205, 217] on div "are strong, modern, and made to suit any space &mdash; at home or at work. They…" at bounding box center [285, 211] width 166 height 84
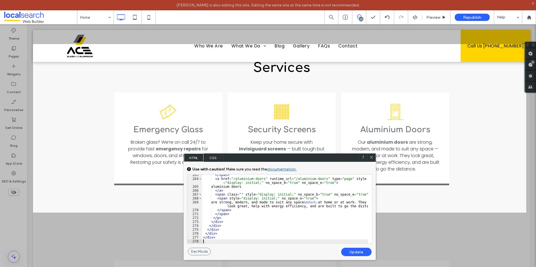
scroll to position [2322, 0]
click at [354, 250] on div "Update" at bounding box center [356, 252] width 30 height 8
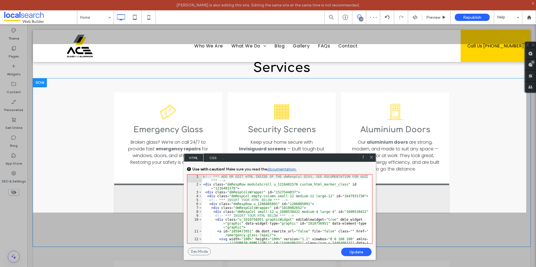
scroll to position [0, 0]
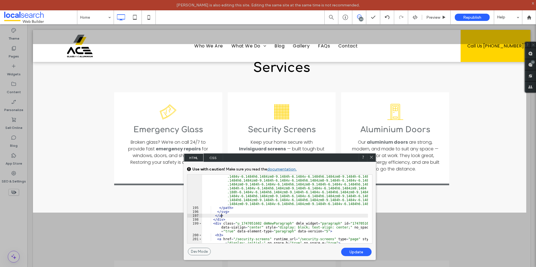
click at [276, 216] on div "< path d = "m94.5 19.48c0.82812 0 1.5-0.67188 1.5-1.5s-0.67188-1.5-1.5-1.5h-1.8…" at bounding box center [285, 93] width 166 height 369
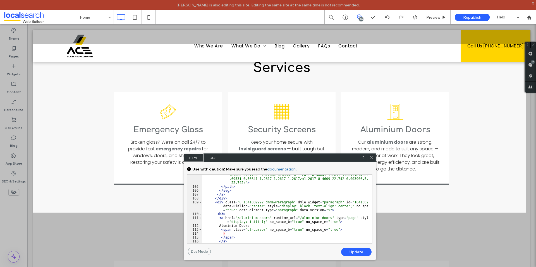
scroll to position [1033, 0]
click at [360, 253] on div "Update" at bounding box center [356, 252] width 30 height 8
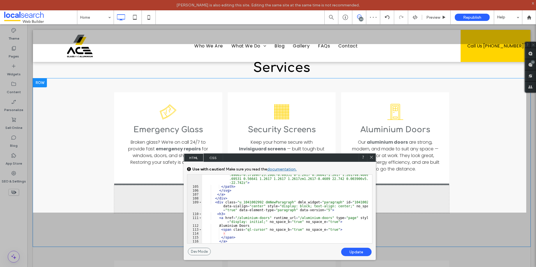
scroll to position [0, 0]
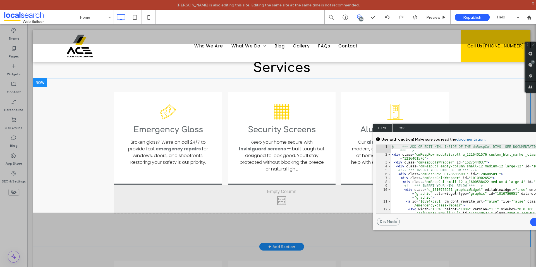
drag, startPoint x: 357, startPoint y: 181, endPoint x: 336, endPoint y: 167, distance: 25.5
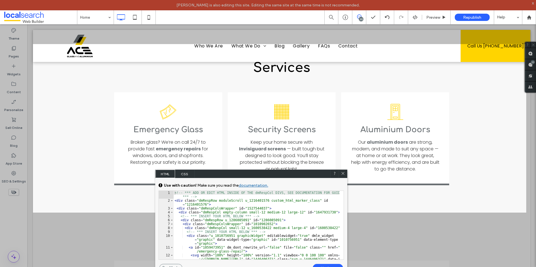
drag, startPoint x: 462, startPoint y: 129, endPoint x: 222, endPoint y: 183, distance: 245.6
click at [223, 178] on div "HTML CSS" at bounding box center [251, 174] width 192 height 8
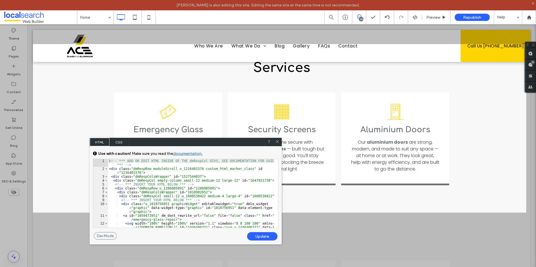
drag, startPoint x: 266, startPoint y: 183, endPoint x: 258, endPoint y: 154, distance: 30.7
click at [222, 144] on div "HTML CSS" at bounding box center [186, 142] width 192 height 8
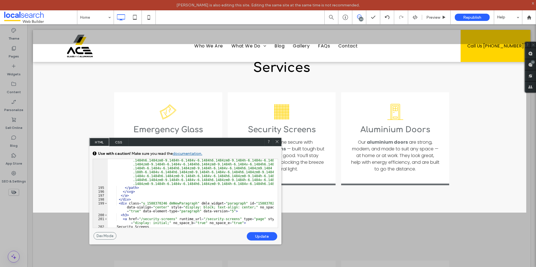
scroll to position [2330, 0]
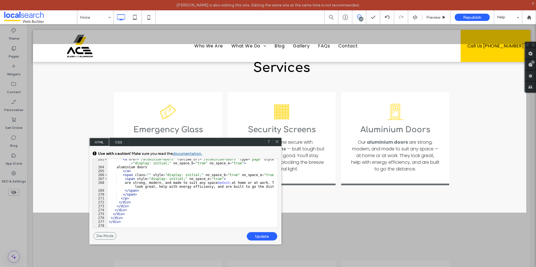
click at [193, 200] on div "< a href = "/aluminium-doors" runtime_url = "/aluminium-doors" type = "page" st…" at bounding box center [191, 197] width 166 height 80
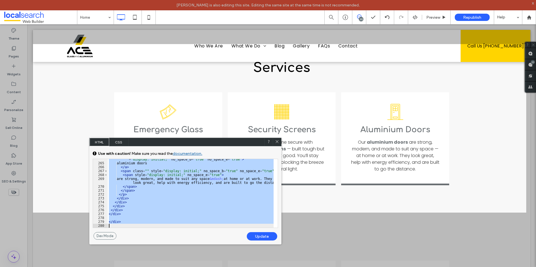
click at [126, 213] on div "< a href = "/aluminium-doors" runtime_url = "/aluminium-doors" type = "page" st…" at bounding box center [191, 193] width 166 height 69
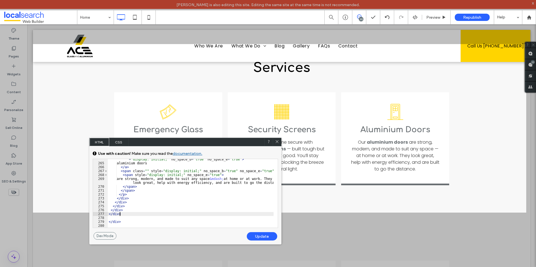
scroll to position [1174, 0]
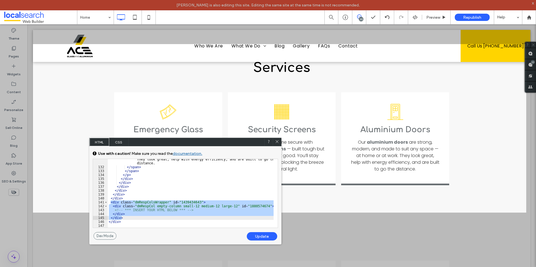
click at [136, 216] on div "are strong, modern, and made to suit any space &mdash; at home or at work. They…" at bounding box center [191, 193] width 166 height 69
drag, startPoint x: 110, startPoint y: 204, endPoint x: 152, endPoint y: 219, distance: 44.6
click at [152, 219] on div "are strong, modern, and made to suit any space &mdash; at home or at work. They…" at bounding box center [191, 195] width 166 height 84
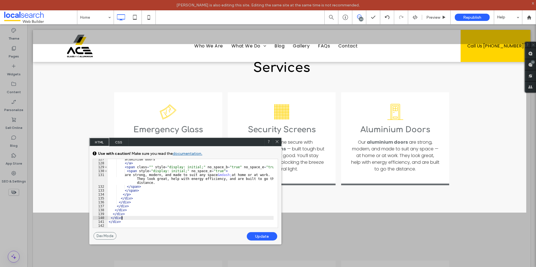
scroll to position [1154, 0]
click at [262, 234] on div "Update" at bounding box center [262, 236] width 30 height 8
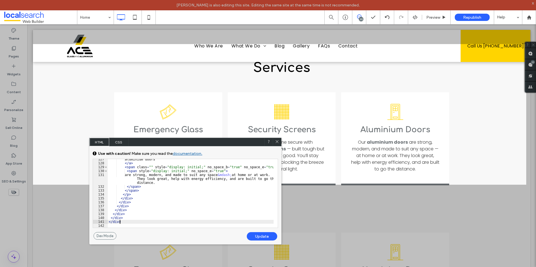
click at [125, 223] on div "aluminium doors </ a > < span class = "" style = "display: initial;" no_space_b…" at bounding box center [191, 195] width 166 height 76
click at [132, 219] on div "aluminium doors </ a > < span class = "" style = "display: initial;" no_space_b…" at bounding box center [191, 195] width 166 height 76
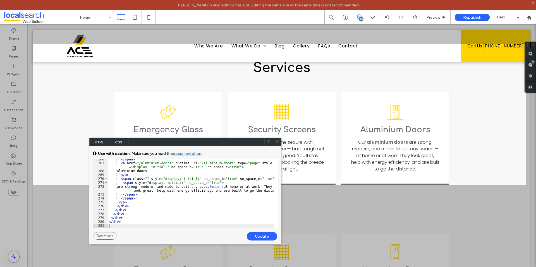
scroll to position [2334, 0]
click at [257, 237] on div "Update" at bounding box center [262, 236] width 30 height 8
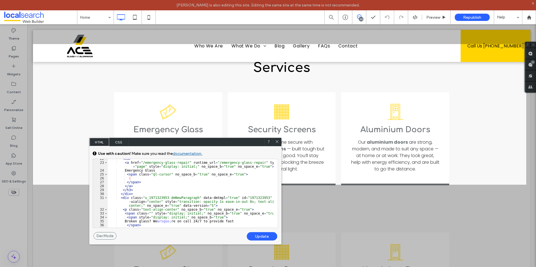
scroll to position [268, 0]
click at [229, 193] on div "< h3 > < a href = "/emergency-glass-repair" runtime_url = "/emergency-glass-rep…" at bounding box center [191, 195] width 166 height 76
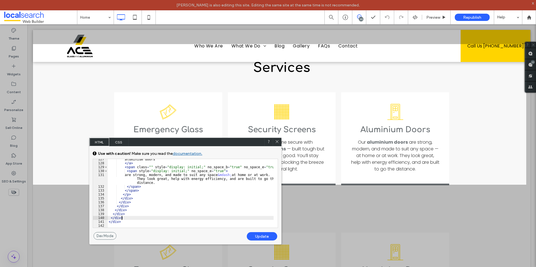
scroll to position [1154, 0]
click at [260, 237] on div "Update" at bounding box center [262, 236] width 30 height 8
click at [275, 141] on icon at bounding box center [277, 142] width 4 height 4
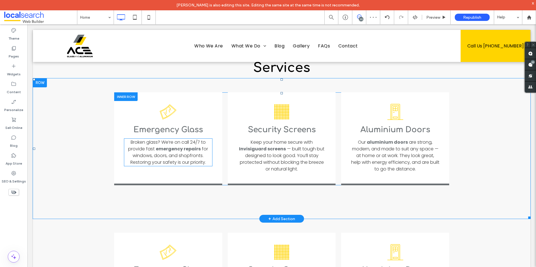
scroll to position [642, 0]
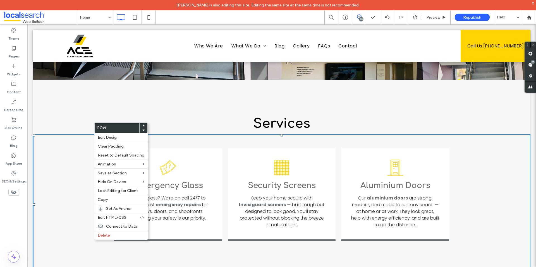
click at [201, 148] on div "Broken Glass Icon Emergency Glass ﻿ Broken glass? We’re on call 24/7 to provide…" at bounding box center [168, 194] width 108 height 93
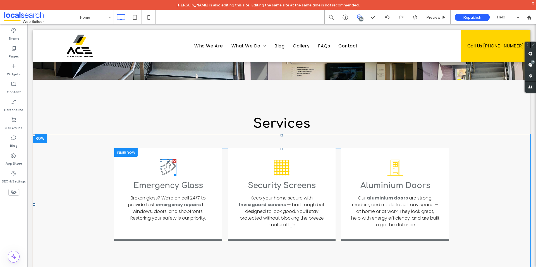
click at [162, 159] on icon "Broken Glass Icon" at bounding box center [168, 167] width 17 height 17
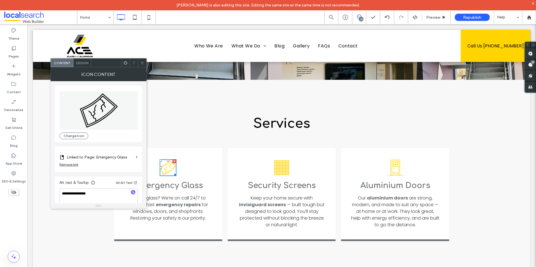
click at [143, 63] on icon at bounding box center [142, 63] width 4 height 4
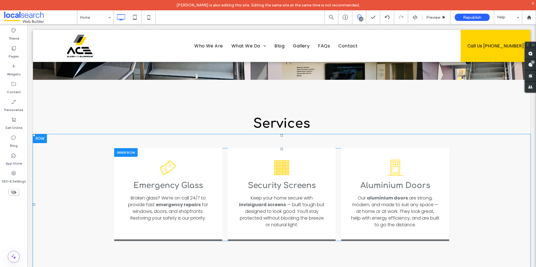
click at [172, 148] on div "Broken Glass Icon Emergency Glass ﻿ Broken glass? We’re on call 24/7 to provide…" at bounding box center [168, 194] width 108 height 93
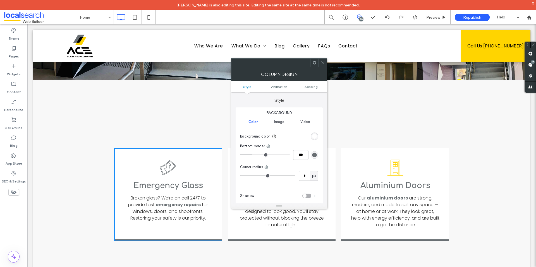
click at [170, 159] on icon "Broken Glass Icon" at bounding box center [168, 167] width 17 height 17
click at [325, 65] on span at bounding box center [323, 63] width 4 height 8
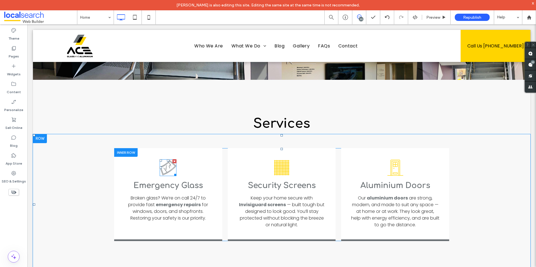
click at [174, 159] on div at bounding box center [174, 161] width 4 height 4
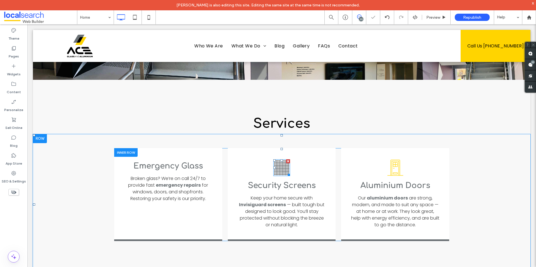
click at [286, 159] on div at bounding box center [288, 161] width 4 height 4
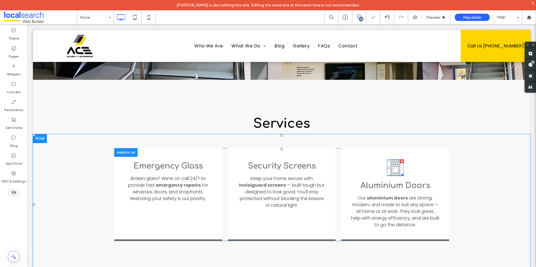
click at [400, 159] on div at bounding box center [402, 161] width 4 height 4
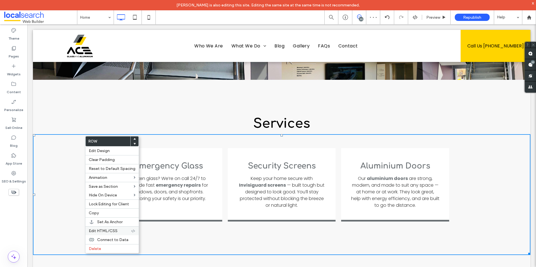
click at [109, 232] on span "Edit HTML/CSS" at bounding box center [103, 231] width 29 height 5
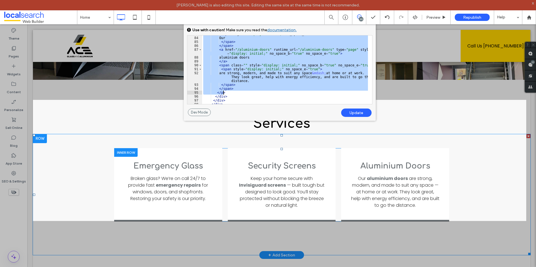
scroll to position [424, 0]
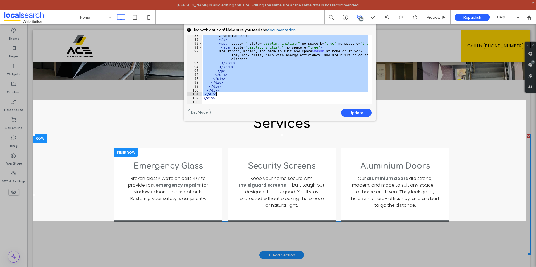
drag, startPoint x: 205, startPoint y: 49, endPoint x: 281, endPoint y: 94, distance: 88.4
click at [281, 94] on div "aluminium doors </ a > < span class = "" style = "display: initial;" no_space_b…" at bounding box center [285, 72] width 166 height 76
click at [224, 95] on div "aluminium doors </ a > < span class = "" style = "display: initial;" no_space_b…" at bounding box center [285, 69] width 166 height 69
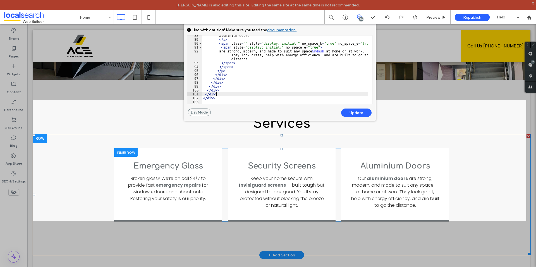
type textarea "**"
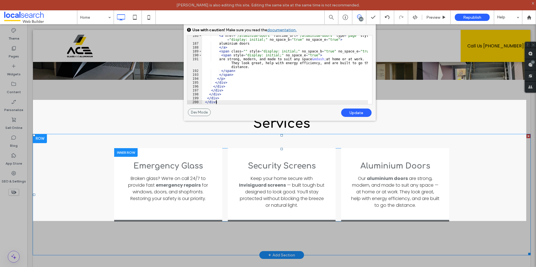
scroll to position [889, 0]
click at [354, 114] on div "Update" at bounding box center [356, 113] width 30 height 8
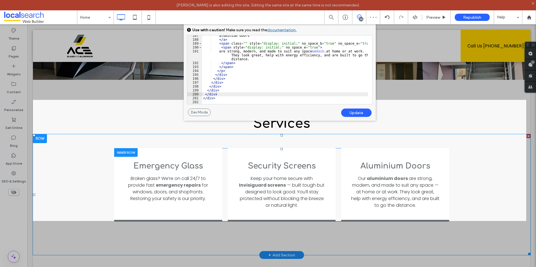
scroll to position [896, 0]
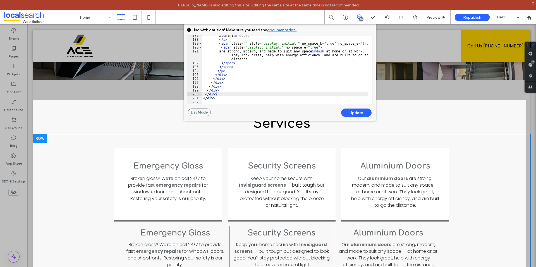
click at [359, 112] on div "Update" at bounding box center [356, 113] width 30 height 8
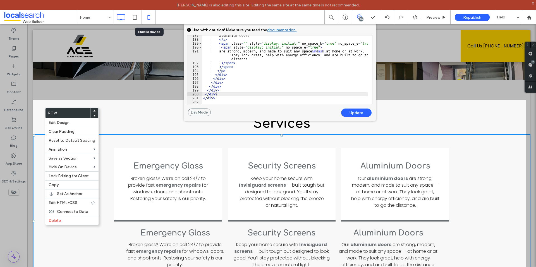
click at [153, 17] on icon at bounding box center [148, 17] width 11 height 11
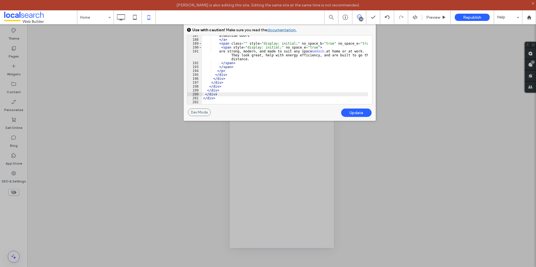
scroll to position [0, 0]
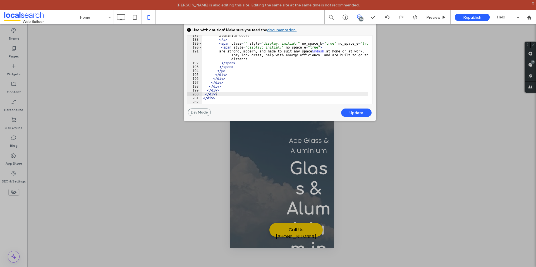
click at [396, 190] on div at bounding box center [281, 133] width 508 height 267
click at [396, 190] on div "Unhide? Yes Unhide? Yes Unhide? Yes Unhide? Yes Unhide? Yes Unhide? Yes Unhide?…" at bounding box center [281, 150] width 508 height 253
click at [174, 139] on div "Unhide? Yes Unhide? Yes Unhide? Yes Unhide? Yes Unhide? Yes Unhide? Yes Unhide?…" at bounding box center [281, 150] width 508 height 253
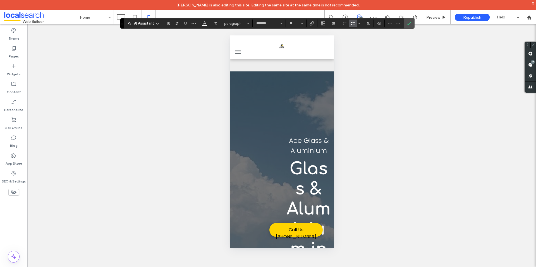
type input "*******"
type input "**"
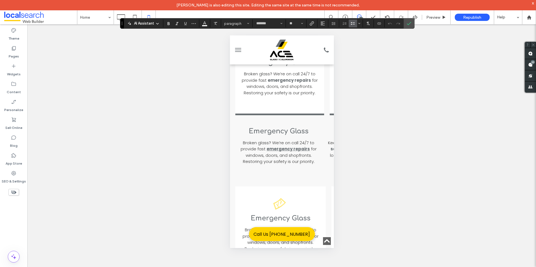
scroll to position [763, 0]
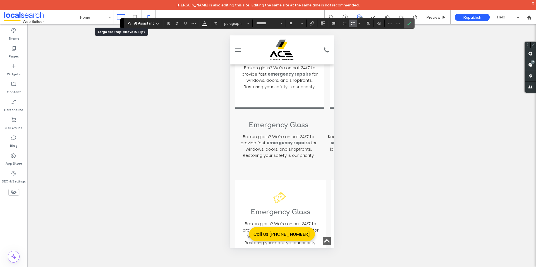
click at [119, 16] on icon at bounding box center [120, 17] width 11 height 11
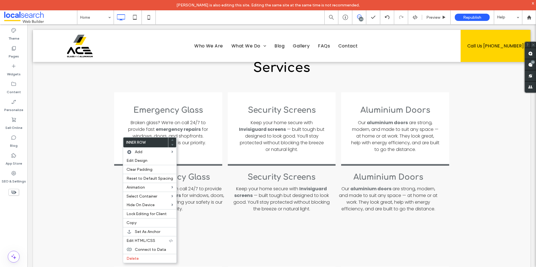
scroll to position [0, 0]
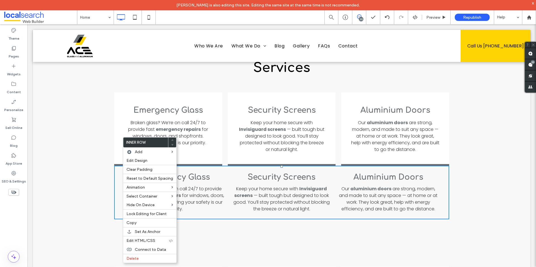
click at [97, 136] on div "Emergency Glass ﻿ Broken glass? We’re on call 24/7 to provide fast emergency re…" at bounding box center [281, 165] width 497 height 174
click at [142, 257] on label "Delete" at bounding box center [151, 258] width 47 height 5
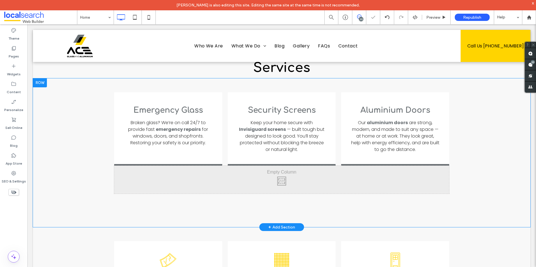
scroll to position [642, 0]
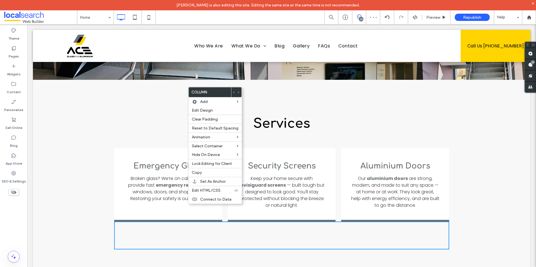
click at [82, 178] on div "Emergency Glass ﻿ Broken glass? We’re on call 24/7 to provide fast emergency re…" at bounding box center [281, 208] width 497 height 149
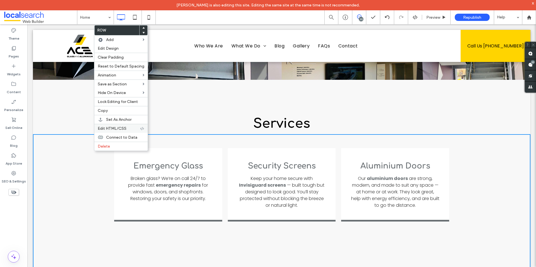
click at [119, 129] on span "Edit HTML/CSS" at bounding box center [112, 128] width 29 height 5
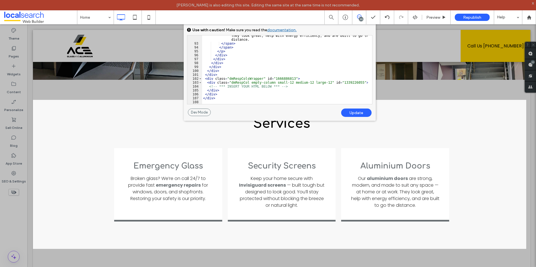
scroll to position [443, 0]
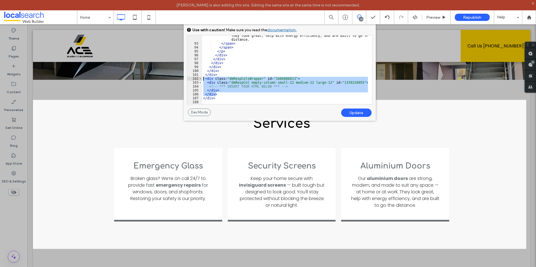
drag, startPoint x: 223, startPoint y: 94, endPoint x: 203, endPoint y: 79, distance: 24.9
click at [203, 79] on div "are strong, modern, and made to suit any space &mdash; at home or at work. They…" at bounding box center [285, 72] width 166 height 84
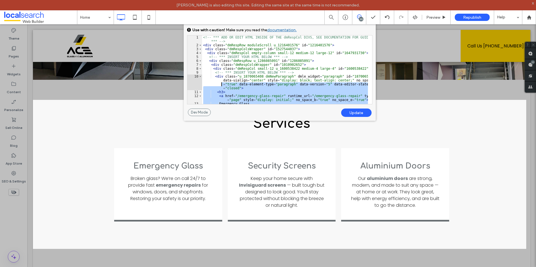
scroll to position [0, 0]
drag, startPoint x: 219, startPoint y: 91, endPoint x: 210, endPoint y: 85, distance: 10.2
click at [210, 85] on div "<!-- *** ADD OR EDIT HTML INSIDE OF THE dmRespCol DIVS, SEE DOCUMENTATION FOR G…" at bounding box center [285, 75] width 166 height 80
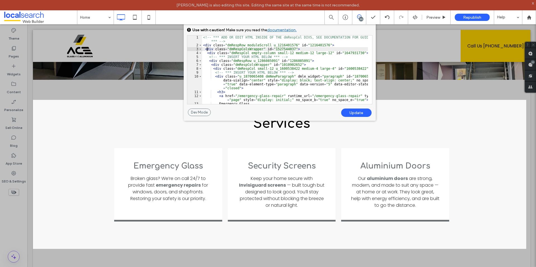
click at [207, 50] on div "<!-- *** ADD OR EDIT HTML INSIDE OF THE dmRespCol DIVS, SEE DOCUMENTATION FOR G…" at bounding box center [285, 75] width 166 height 80
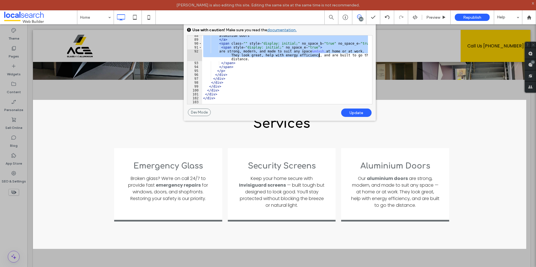
scroll to position [424, 0]
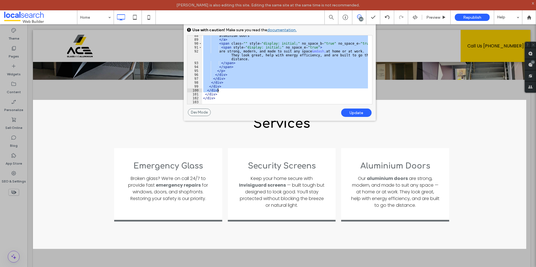
drag, startPoint x: 206, startPoint y: 53, endPoint x: 313, endPoint y: 89, distance: 112.2
click at [313, 89] on div "aluminium doors </ a > < span class = "" style = "display: initial;" no_space_b…" at bounding box center [285, 72] width 166 height 76
click at [222, 91] on div "aluminium doors </ a > < span class = "" style = "display: initial;" no_space_b…" at bounding box center [285, 69] width 166 height 69
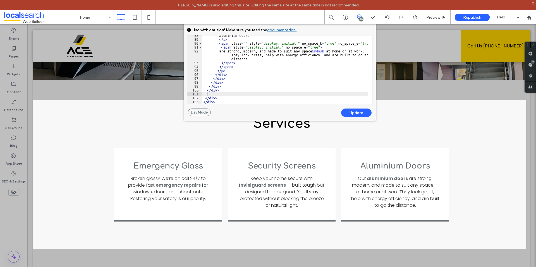
type textarea "**"
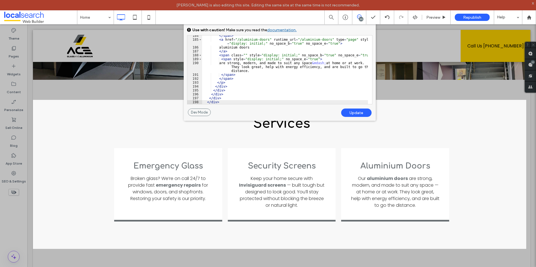
click at [354, 112] on div "Update" at bounding box center [356, 113] width 30 height 8
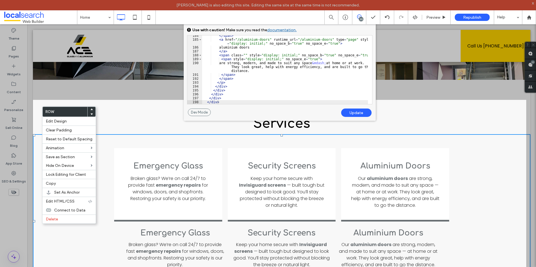
click at [37, 134] on div "Emergency Glass ﻿ Broken glass? We’re on call 24/7 to provide fast emergency re…" at bounding box center [281, 221] width 497 height 174
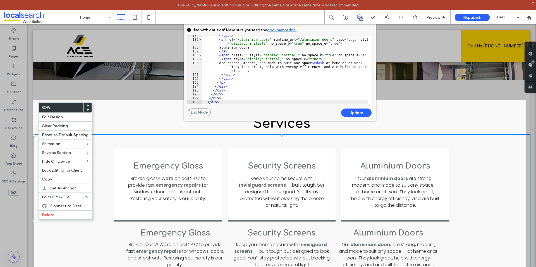
click at [114, 148] on div "Emergency Glass ﻿ Broken glass? We’re on call 24/7 to provide fast emergency re…" at bounding box center [168, 185] width 108 height 74
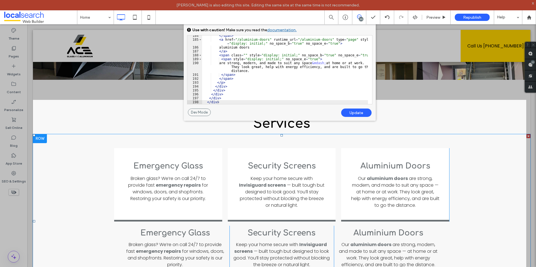
click at [103, 134] on div "Emergency Glass ﻿ Broken glass? We’re on call 24/7 to provide fast emergency re…" at bounding box center [281, 221] width 497 height 174
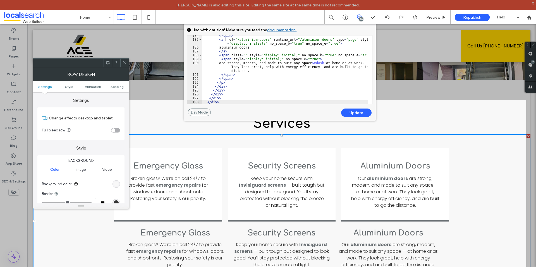
drag, startPoint x: 76, startPoint y: 105, endPoint x: 124, endPoint y: 63, distance: 63.9
click at [124, 63] on use at bounding box center [124, 62] width 3 height 3
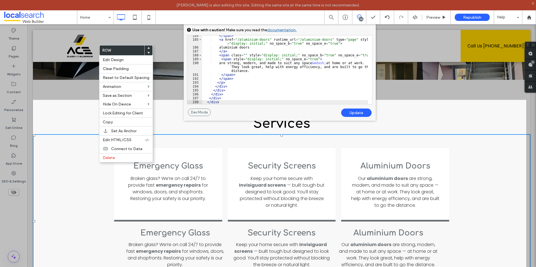
click at [477, 140] on div "Emergency Glass ﻿ Broken glass? We’re on call 24/7 to provide fast emergency re…" at bounding box center [281, 221] width 497 height 174
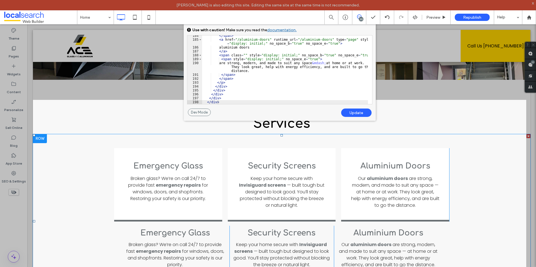
click at [477, 140] on div "Emergency Glass ﻿ Broken glass? We’re on call 24/7 to provide fast emergency re…" at bounding box center [281, 221] width 497 height 174
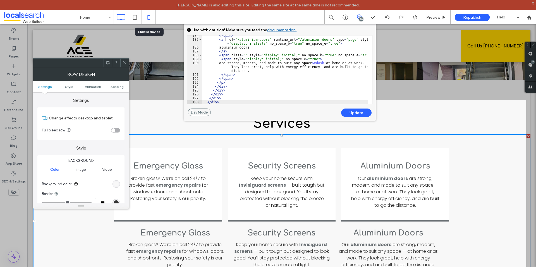
click at [154, 20] on icon at bounding box center [148, 17] width 11 height 11
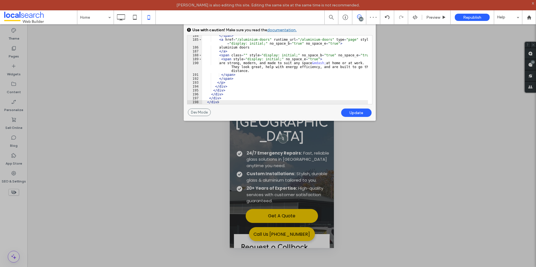
scroll to position [0, 0]
click at [389, 190] on div at bounding box center [383, 133] width 306 height 267
click at [390, 190] on div "Unhide? Yes Unhide? Yes Unhide? Yes Unhide? Yes Unhide? Yes Unhide? Yes Unhide?…" at bounding box center [281, 150] width 508 height 253
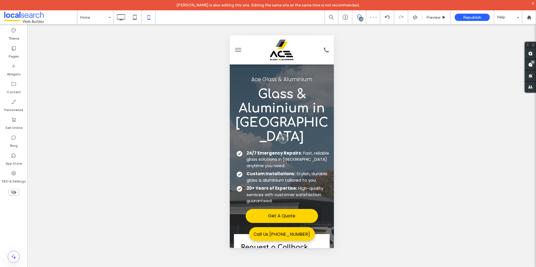
click at [390, 190] on div "Unhide? Yes Unhide? Yes Unhide? Yes Unhide? Yes Unhide? Yes Unhide? Yes Unhide?…" at bounding box center [281, 150] width 508 height 253
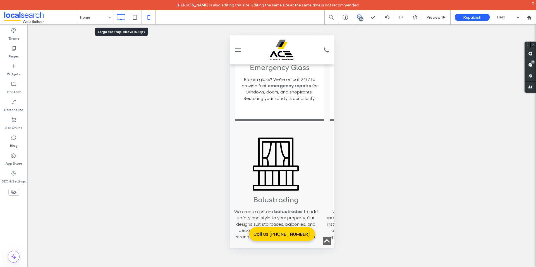
click at [125, 19] on use at bounding box center [121, 17] width 8 height 6
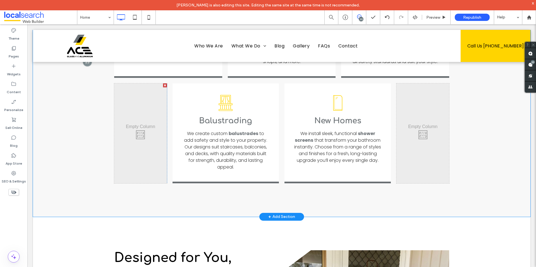
scroll to position [1423, 0]
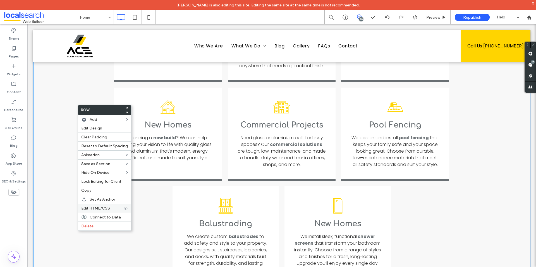
click at [101, 205] on div "Edit HTML/CSS" at bounding box center [104, 208] width 53 height 9
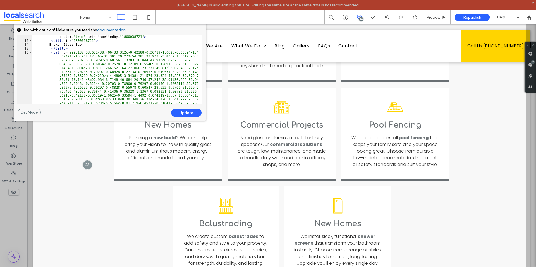
scroll to position [168, 0]
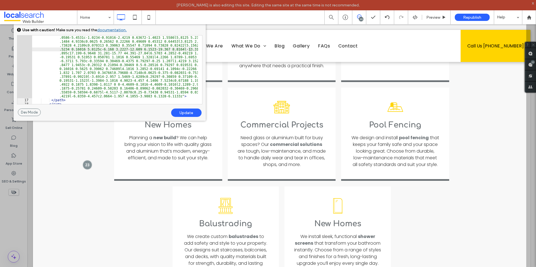
drag, startPoint x: 198, startPoint y: 48, endPoint x: 201, endPoint y: 45, distance: 4.5
click at [198, 48] on div at bounding box center [199, 69] width 6 height 69
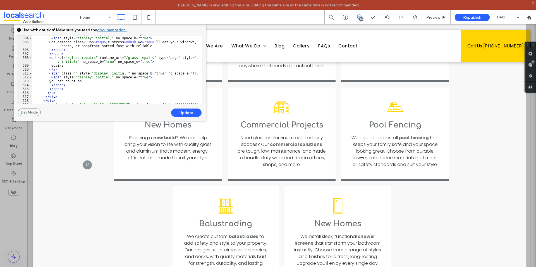
scroll to position [4858, 0]
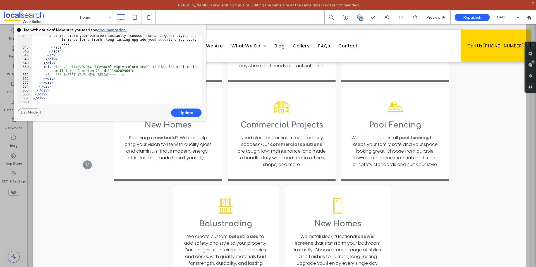
click at [156, 92] on div "that transform your bathroom instantly. Choose from a range of styles and finis…" at bounding box center [115, 76] width 166 height 84
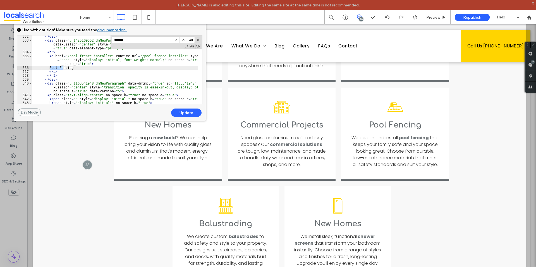
scroll to position [4162, 0]
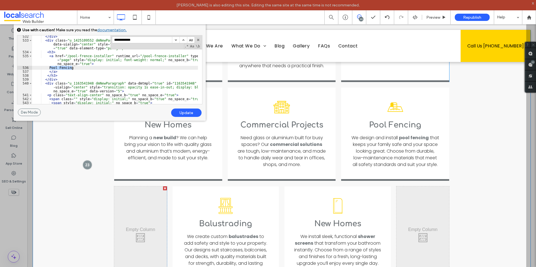
type input "**********"
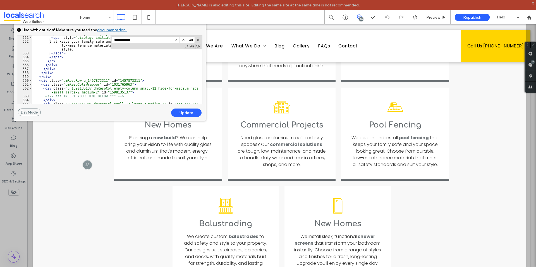
scroll to position [4262, 0]
click at [58, 77] on div "< span class = "" style = "display: initial;" no_space_b = "true" no_space_e = …" at bounding box center [115, 70] width 166 height 76
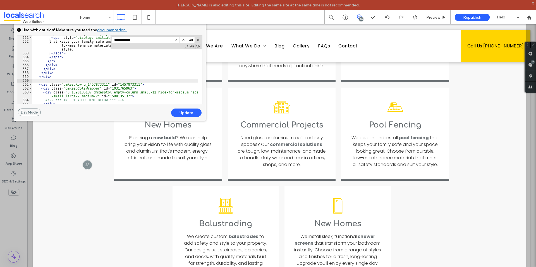
paste textarea
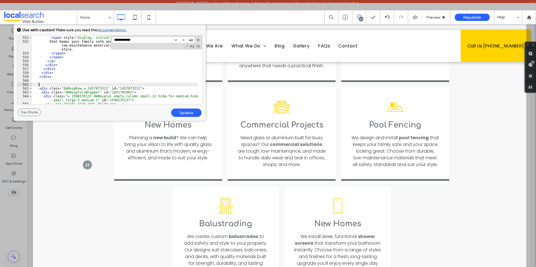
type textarea "**"
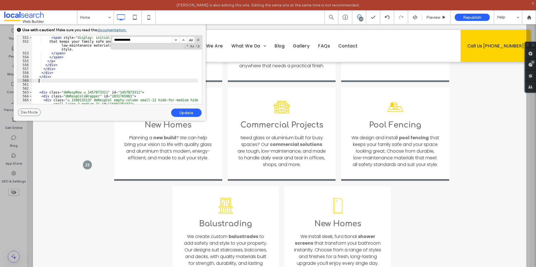
click at [41, 81] on div "< span class = "" style = "display: initial;" no_space_b = "true" no_space_e = …" at bounding box center [115, 72] width 166 height 80
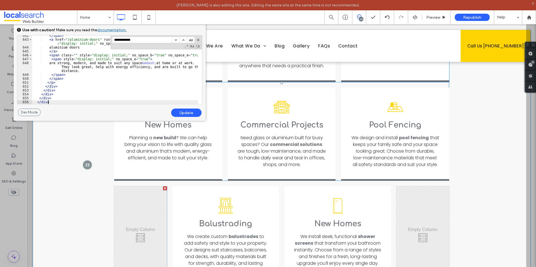
scroll to position [4702, 0]
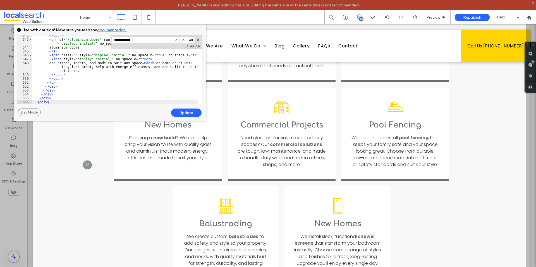
click at [186, 112] on div "Update" at bounding box center [186, 113] width 30 height 8
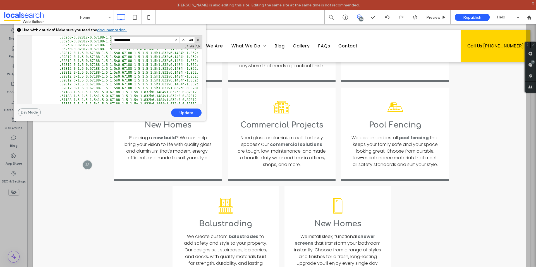
scroll to position [469, 0]
click at [147, 40] on input "**********" at bounding box center [142, 40] width 60 height 6
type input "**********"
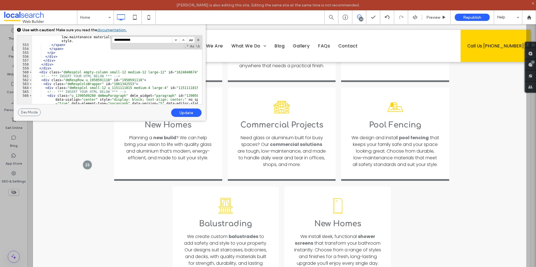
scroll to position [4274, 0]
click at [63, 68] on div "that keeps your family safe and your space looking great. Choose from durable, …" at bounding box center [115, 79] width 166 height 96
click at [76, 64] on div "that keeps your family safe and your space looking great. Choose from durable, …" at bounding box center [115, 79] width 166 height 96
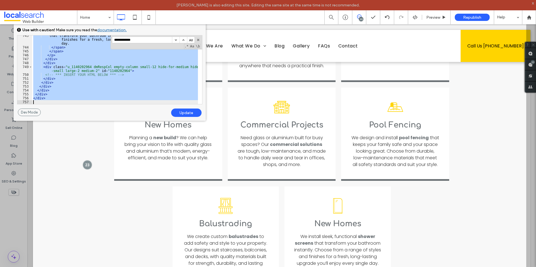
scroll to position [4271, 0]
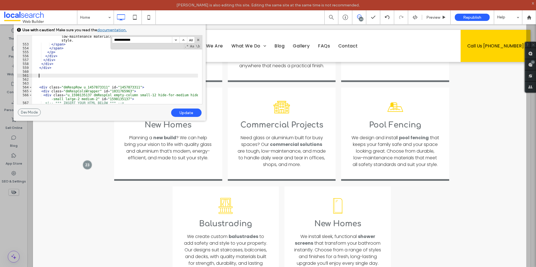
type textarea "**"
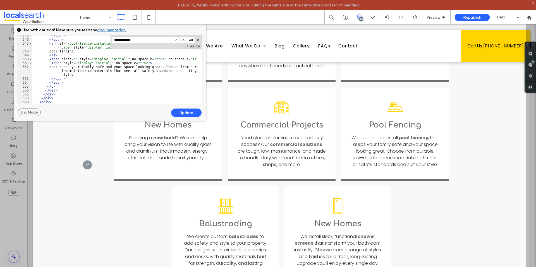
scroll to position [4237, 0]
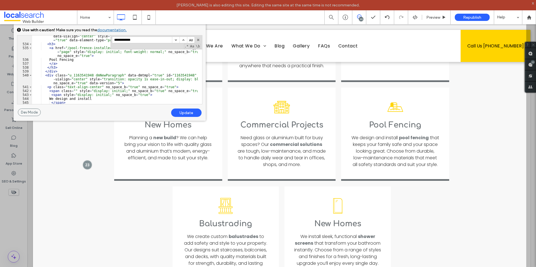
scroll to position [4170, 0]
click at [191, 114] on div "Update" at bounding box center [186, 113] width 30 height 8
click at [189, 114] on div "Update" at bounding box center [186, 113] width 30 height 8
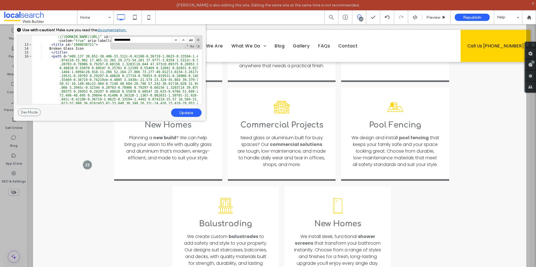
scroll to position [84, 0]
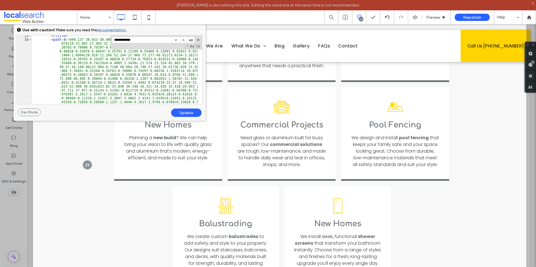
click at [148, 93] on div "</ title > < path d = "m99.137 38.652-38.406-33.312c-0.42188-0.36719-1.0625-0.3…" at bounding box center [115, 144] width 166 height 221
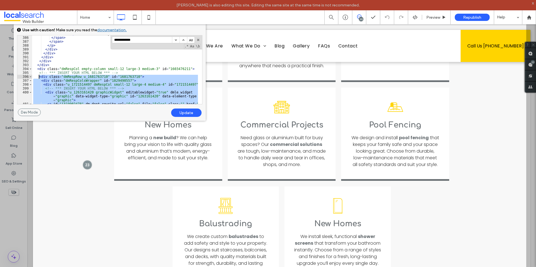
scroll to position [2969, 0]
drag, startPoint x: 55, startPoint y: 81, endPoint x: 36, endPoint y: 70, distance: 21.9
click at [36, 70] on div "are a simple way to brighten up any room and make your space feel bigger. We &r…" at bounding box center [115, 70] width 166 height 84
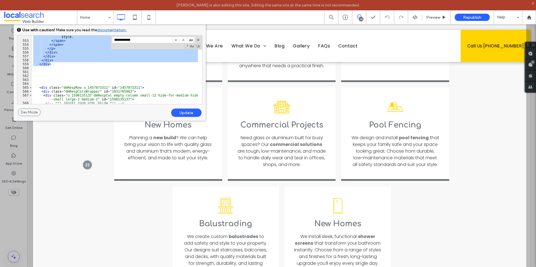
scroll to position [4275, 0]
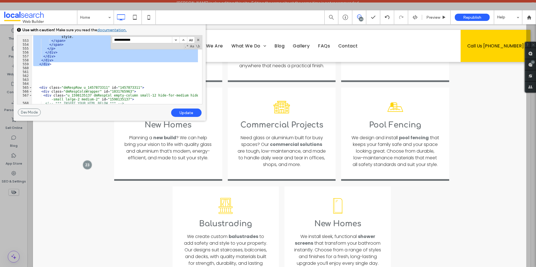
click at [46, 74] on div "that keeps your family safe and your space looking great. Choose from durable, …" at bounding box center [115, 69] width 166 height 84
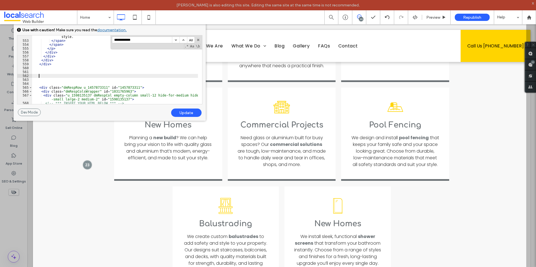
click at [44, 71] on div "that keeps your family safe and your space looking great. Choose from durable, …" at bounding box center [115, 69] width 166 height 84
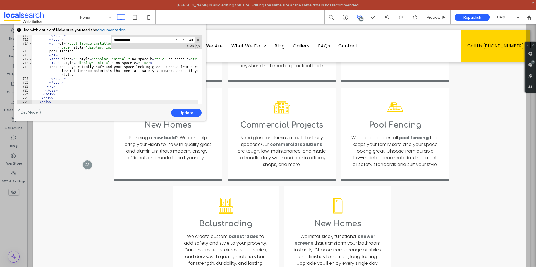
scroll to position [5545, 0]
click at [187, 112] on div "Update" at bounding box center [186, 113] width 30 height 8
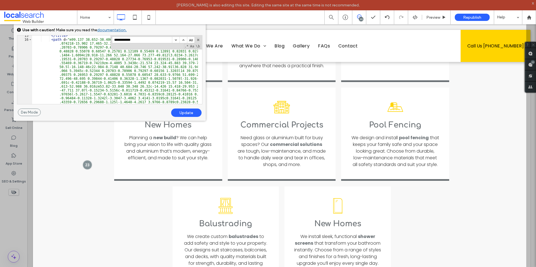
scroll to position [84, 0]
click at [174, 69] on div "</ title > < path d = "m99.137 38.652-38.406-33.312c-0.42188-0.36719-1.0625-0.3…" at bounding box center [115, 144] width 166 height 221
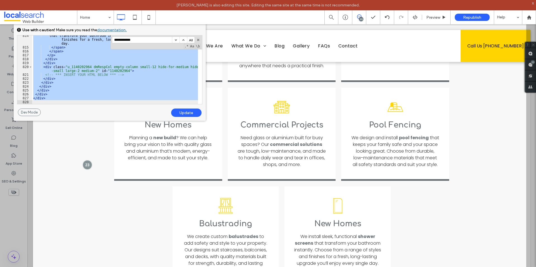
scroll to position [4275, 0]
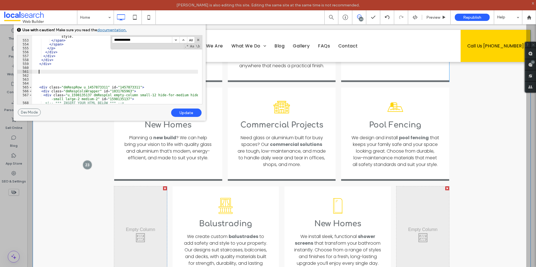
click at [107, 165] on div "Broken Glass Icon Emergency Glass ﻿ Broken glass? We’re on call 24/7 to provide…" at bounding box center [281, 49] width 497 height 542
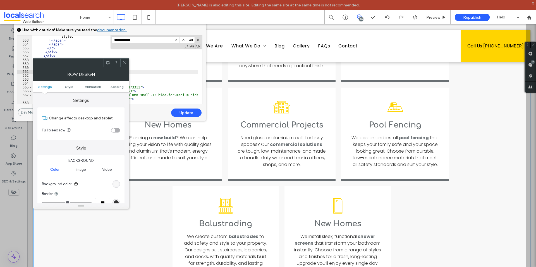
click at [124, 64] on icon at bounding box center [125, 63] width 4 height 4
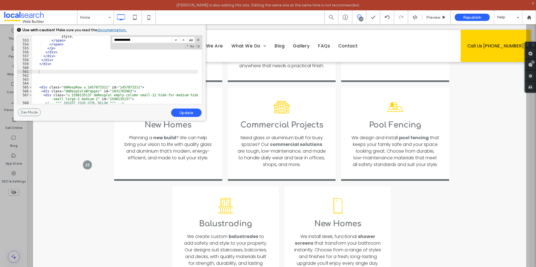
click at [183, 111] on div "Update" at bounding box center [186, 113] width 30 height 8
click at [136, 21] on icon at bounding box center [134, 17] width 11 height 11
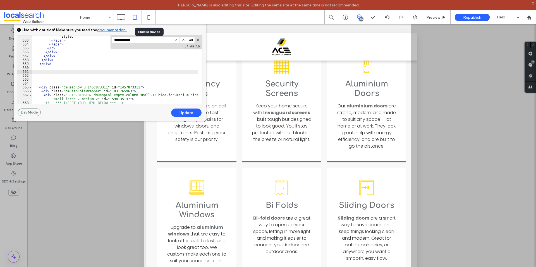
click at [151, 19] on icon at bounding box center [148, 17] width 11 height 11
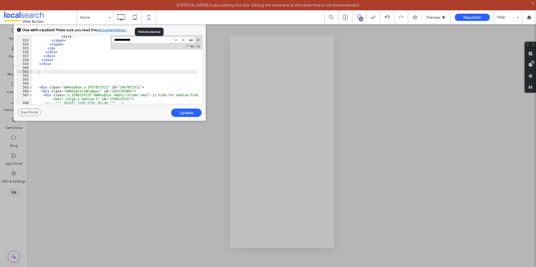
scroll to position [0, 0]
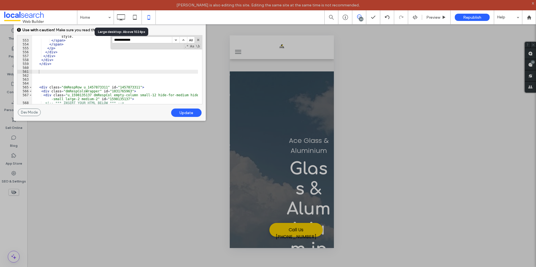
click at [122, 18] on icon at bounding box center [120, 17] width 11 height 11
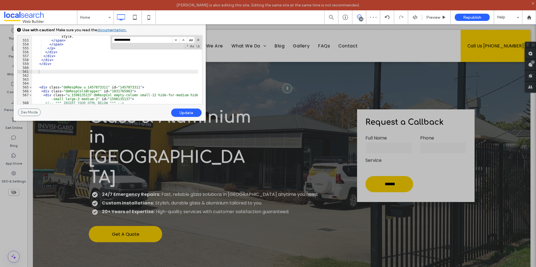
click at [197, 30] on div "GENERAL CSS FOR ALL DEVICES DEVICE SPECIFIC CSS Use with caution! Make sure you…" at bounding box center [110, 66] width 192 height 86
click at [530, 199] on div at bounding box center [383, 133] width 306 height 267
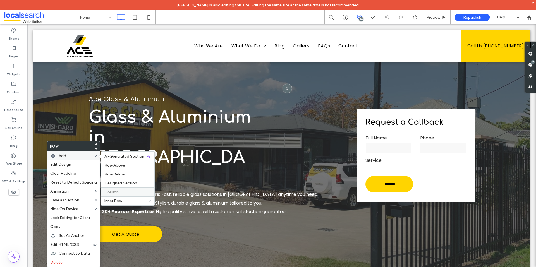
click at [123, 191] on label "Column" at bounding box center [127, 192] width 47 height 5
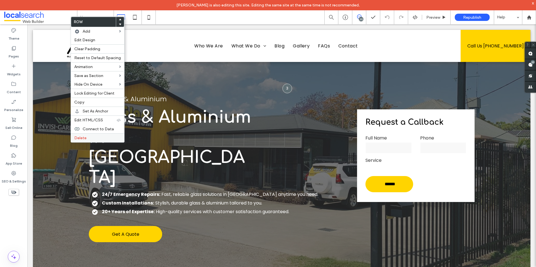
click at [103, 139] on label "Delete" at bounding box center [97, 138] width 47 height 5
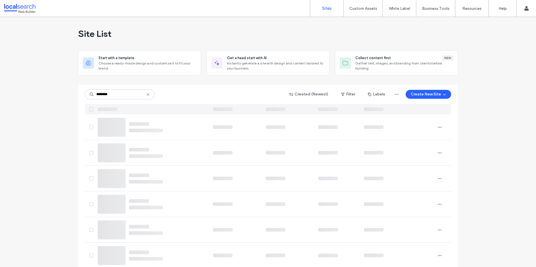
type input "********"
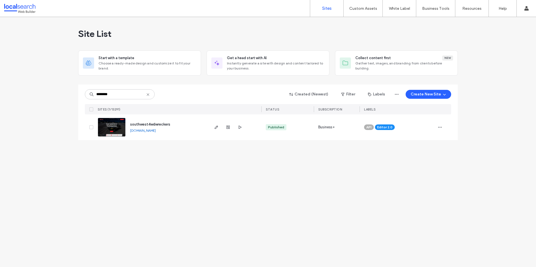
click at [334, 175] on div "Site List Start with a template Choose a ready-made design and customize it to …" at bounding box center [268, 142] width 536 height 250
click at [154, 123] on span "southwest4wdwreckers" at bounding box center [150, 124] width 40 height 4
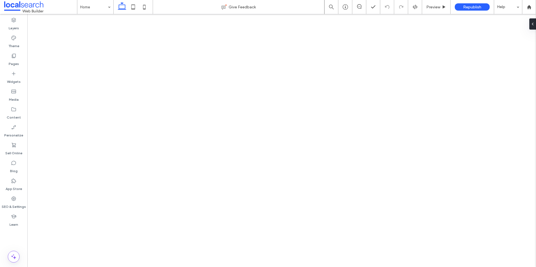
click at [359, 3] on div at bounding box center [359, 7] width 14 height 14
click at [359, 6] on icon at bounding box center [359, 6] width 4 height 4
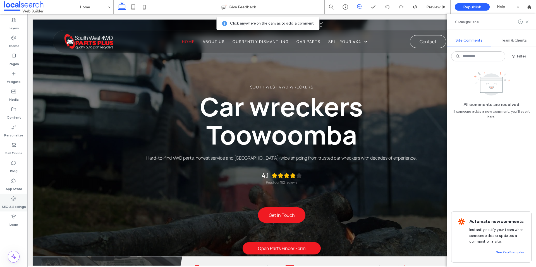
click at [17, 200] on div "SEO & Settings" at bounding box center [13, 203] width 27 height 18
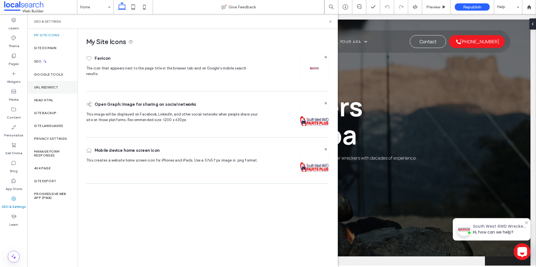
click at [63, 86] on div "URL Redirect" at bounding box center [52, 87] width 50 height 13
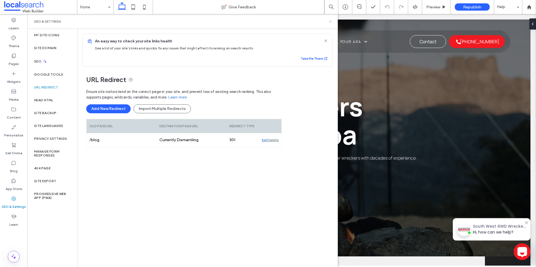
click at [330, 22] on use at bounding box center [330, 21] width 2 height 2
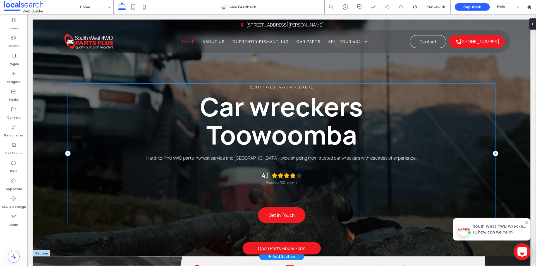
scroll to position [112, 0]
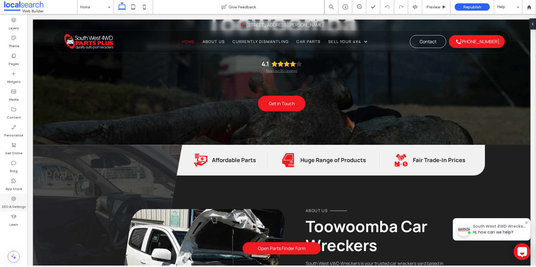
click at [23, 200] on div "SEO & Settings" at bounding box center [13, 203] width 27 height 18
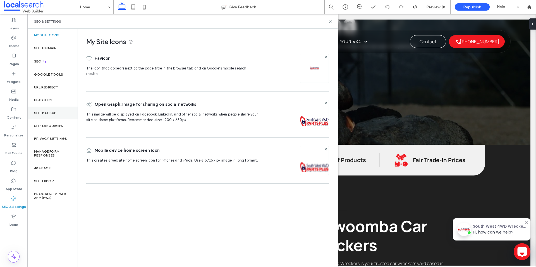
click at [56, 116] on div "Site Backup" at bounding box center [52, 113] width 50 height 13
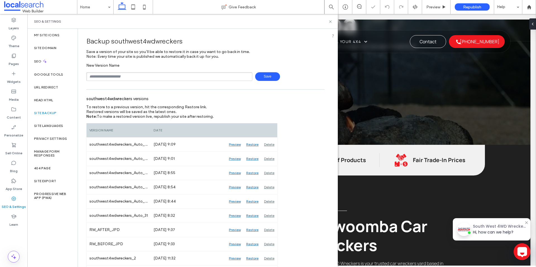
click at [158, 77] on input "text" at bounding box center [169, 76] width 166 height 9
type input "**********"
click at [262, 75] on span "Save" at bounding box center [267, 76] width 25 height 9
click at [331, 23] on icon at bounding box center [330, 22] width 4 height 4
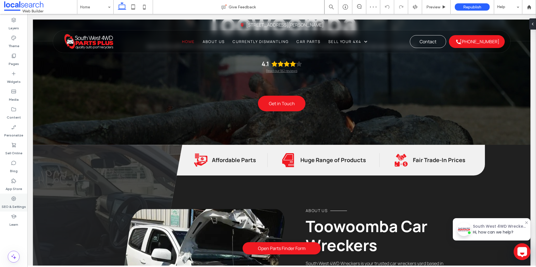
click at [13, 197] on use at bounding box center [13, 198] width 4 height 4
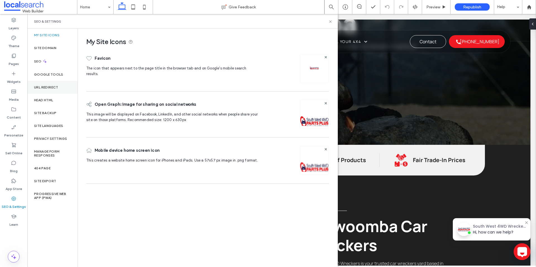
click at [61, 82] on div "URL Redirect" at bounding box center [52, 87] width 50 height 13
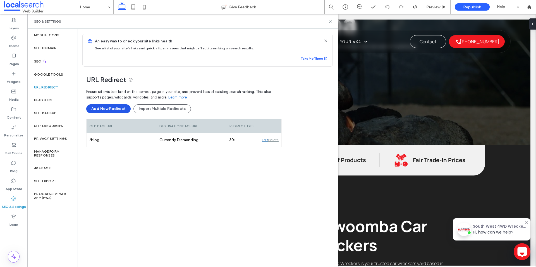
click at [111, 110] on button "Add New Redirect" at bounding box center [108, 108] width 44 height 9
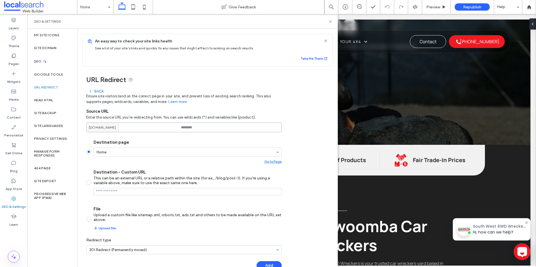
click at [198, 129] on input at bounding box center [183, 128] width 195 height 10
type input "*********"
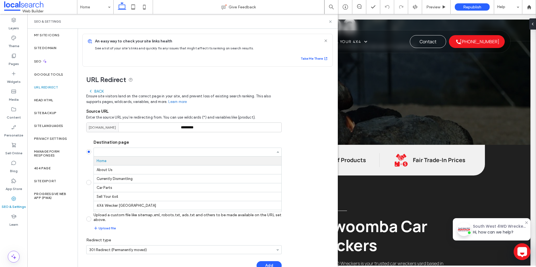
click at [201, 165] on hr at bounding box center [188, 165] width 188 height 0
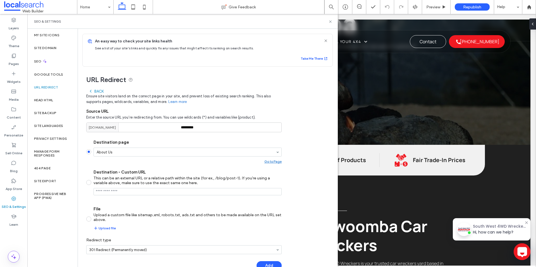
click at [297, 150] on div "URL Redirect Back Ensure site visitors land on the correct page in your site, a…" at bounding box center [205, 171] width 255 height 209
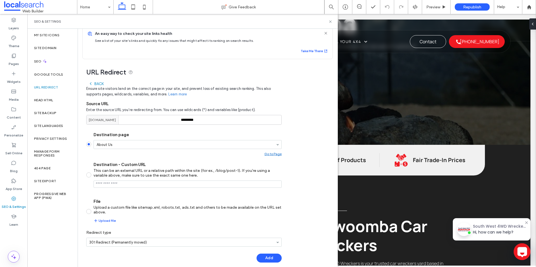
scroll to position [14, 0]
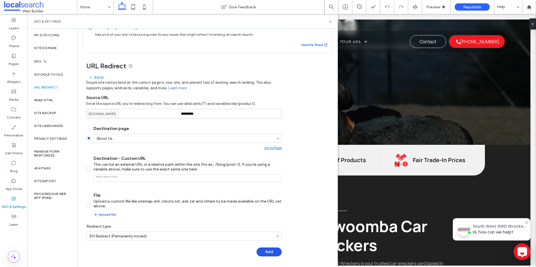
click at [267, 251] on button "Add" at bounding box center [268, 252] width 25 height 9
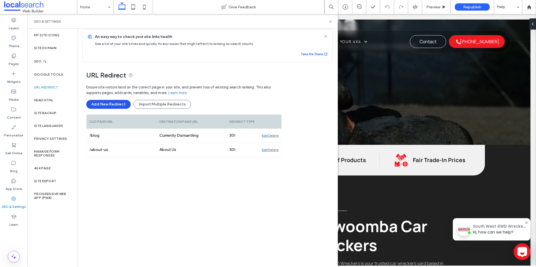
click at [107, 108] on button "Add New Redirect" at bounding box center [108, 104] width 44 height 9
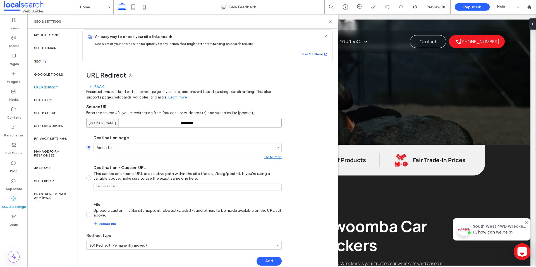
click at [194, 122] on input "*********" at bounding box center [183, 123] width 195 height 10
type input "*******"
click at [157, 143] on div "Destination page About Us Go to Page" at bounding box center [187, 147] width 188 height 24
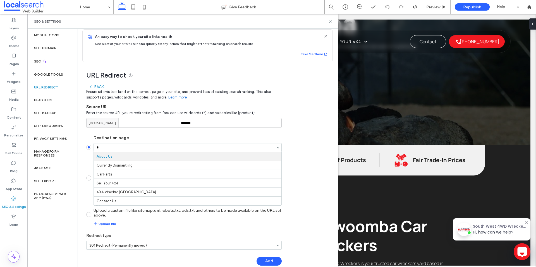
scroll to position [0, 0]
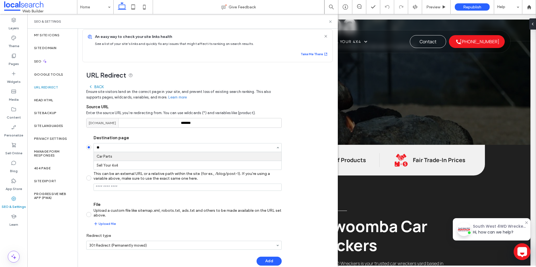
type input "*"
type input "*****"
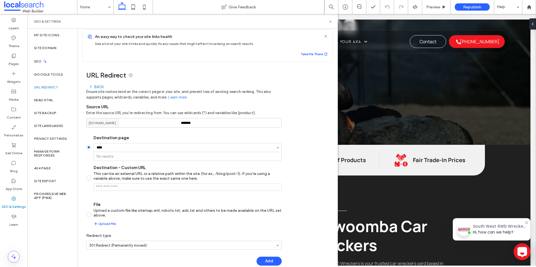
type input "*****"
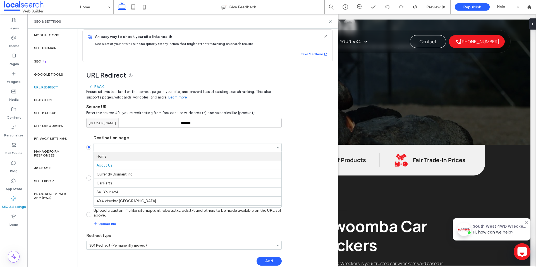
paste input "**********"
type input "**********"
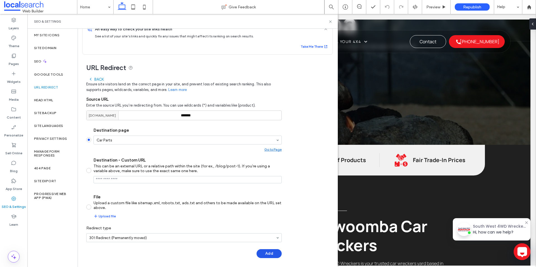
scroll to position [14, 0]
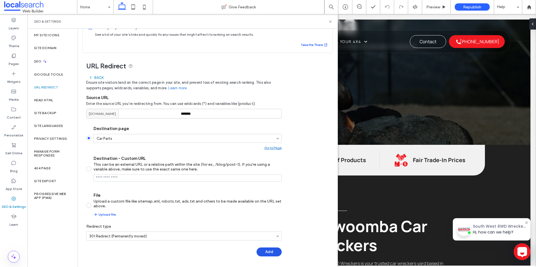
click at [271, 253] on button "Add" at bounding box center [268, 252] width 25 height 9
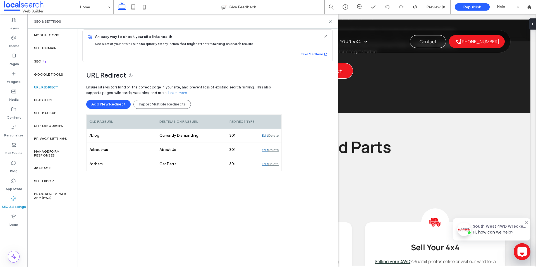
scroll to position [0, 0]
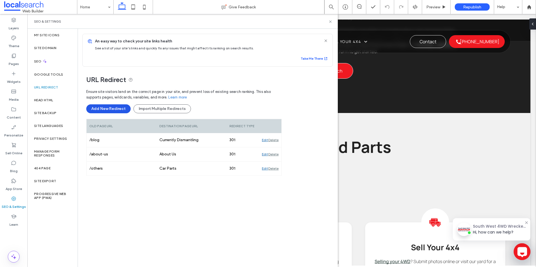
click at [116, 108] on button "Add New Redirect" at bounding box center [108, 108] width 44 height 9
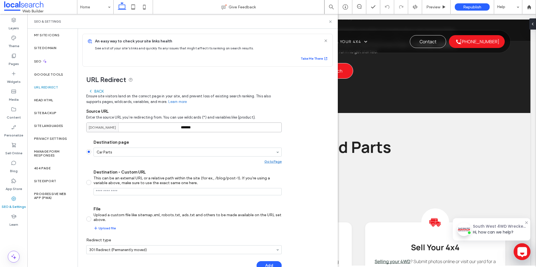
click at [212, 127] on input "*******" at bounding box center [183, 128] width 195 height 10
paste input "*******"
type input "**********"
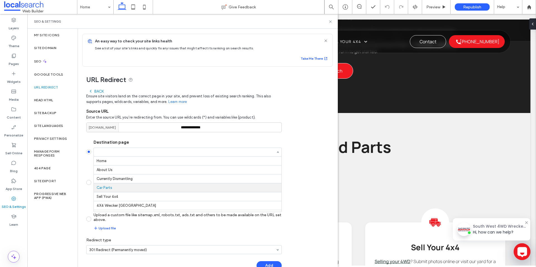
scroll to position [7, 0]
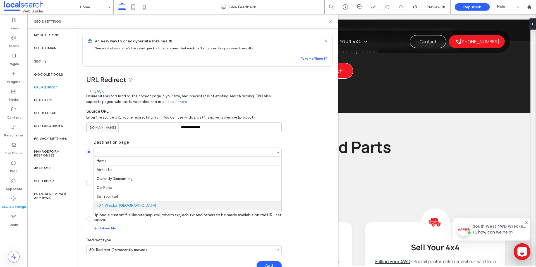
click at [206, 151] on input "Destination page Home About Us Currently Dismantling Car Parts Sell Your 4x4 4X…" at bounding box center [186, 152] width 179 height 4
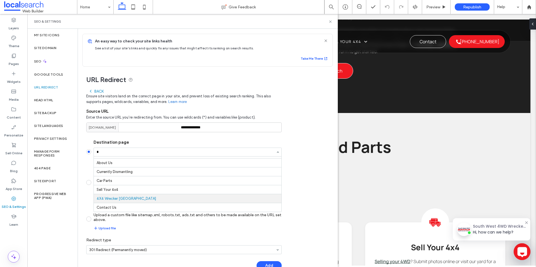
scroll to position [0, 0]
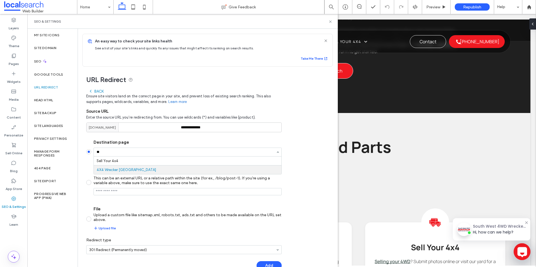
type input "***"
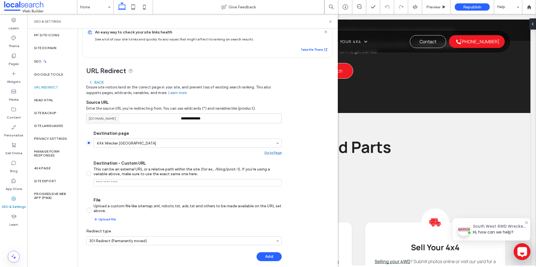
scroll to position [14, 0]
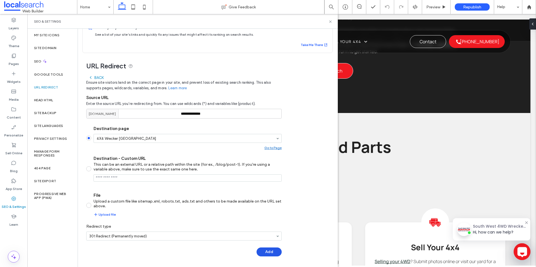
click at [272, 252] on button "Add" at bounding box center [268, 252] width 25 height 9
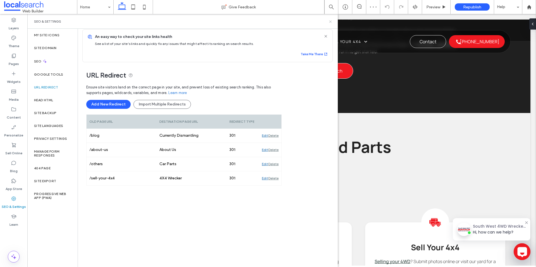
click at [331, 21] on use at bounding box center [330, 21] width 2 height 2
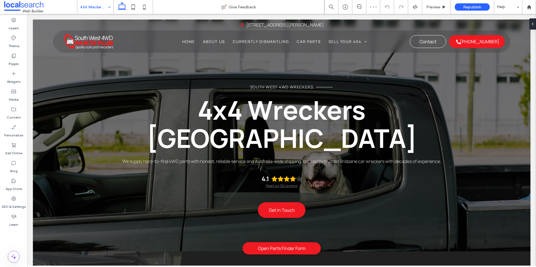
click at [102, 12] on input at bounding box center [94, 7] width 28 height 14
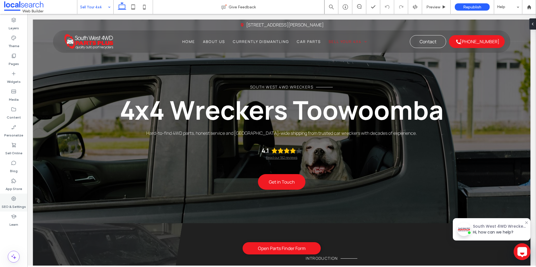
click at [23, 208] on label "SEO & Settings" at bounding box center [14, 205] width 24 height 8
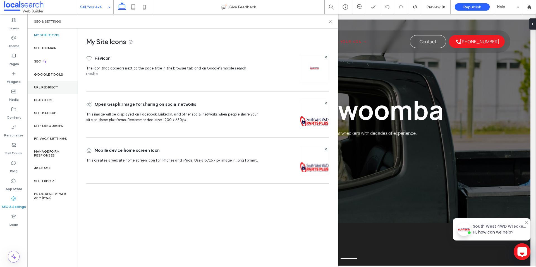
click at [55, 88] on label "URL Redirect" at bounding box center [46, 87] width 24 height 4
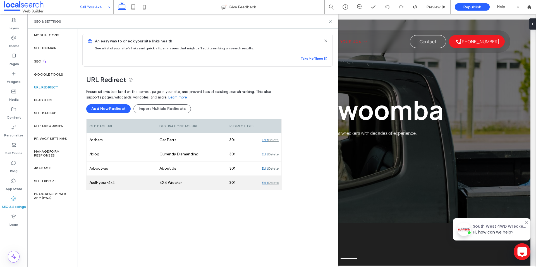
click at [263, 183] on div "Edit" at bounding box center [265, 183] width 6 height 14
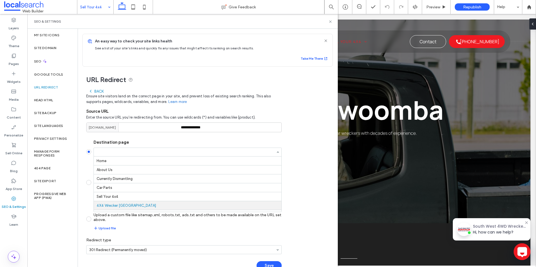
scroll to position [7, 0]
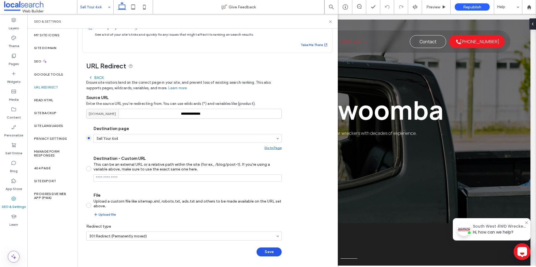
click at [268, 253] on button "Save" at bounding box center [268, 252] width 25 height 9
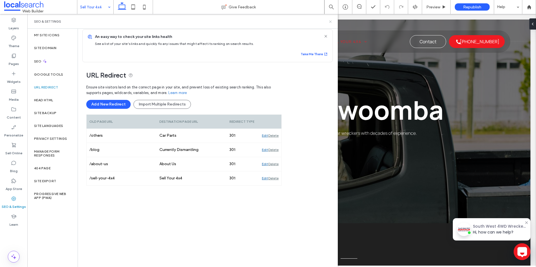
click at [329, 22] on icon at bounding box center [330, 22] width 4 height 4
